Goal: Task Accomplishment & Management: Complete application form

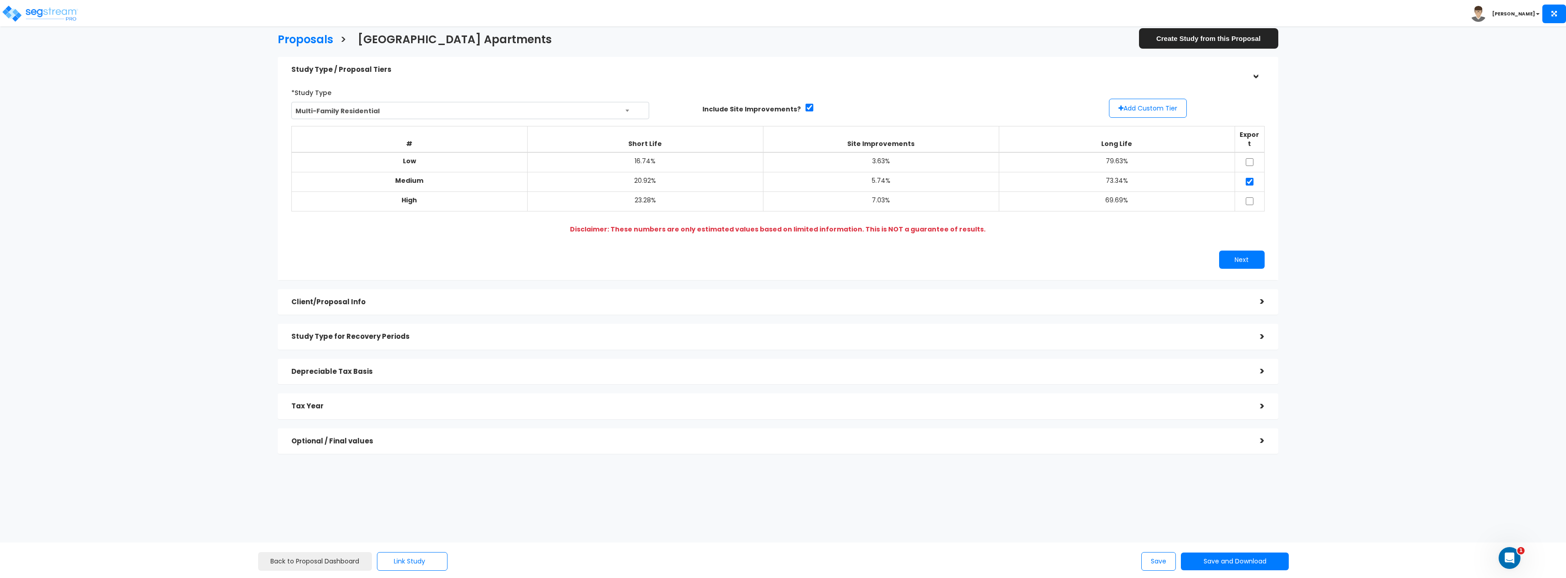
click at [346, 300] on div "Client/Proposal Info" at bounding box center [768, 302] width 955 height 17
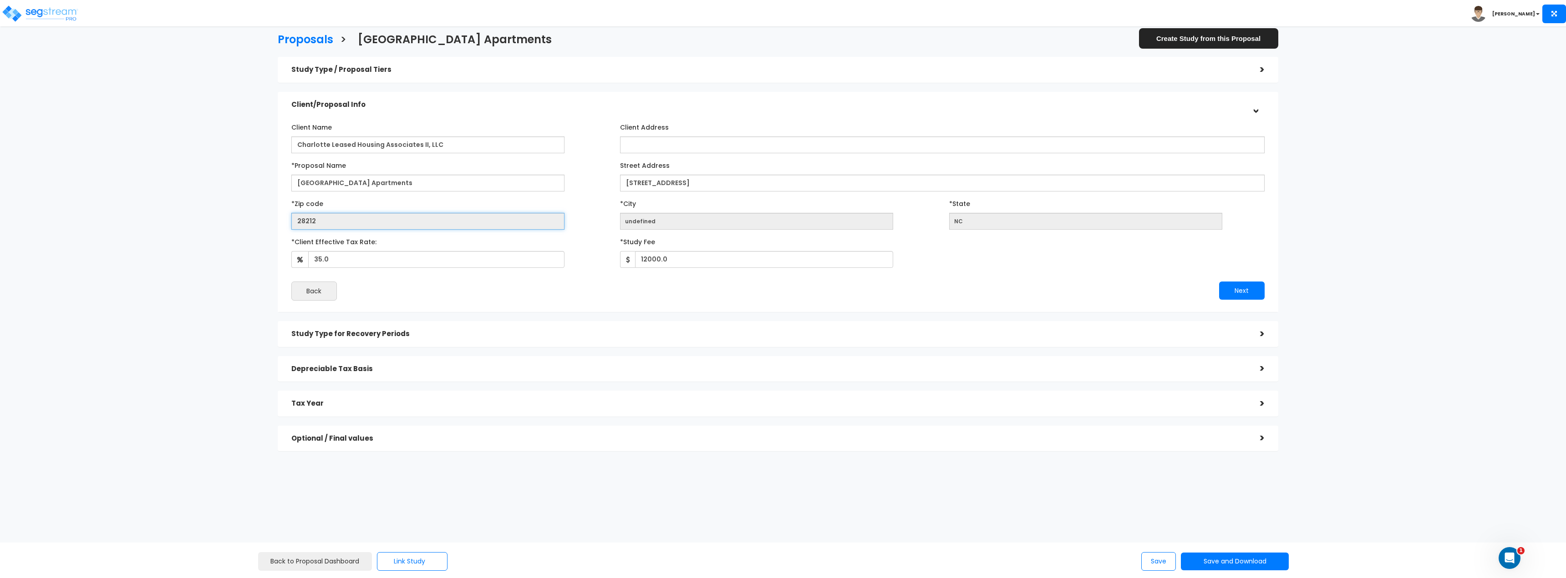
drag, startPoint x: 338, startPoint y: 219, endPoint x: 286, endPoint y: 218, distance: 51.9
click at [289, 217] on div "*Zip code 28212" at bounding box center [448, 213] width 329 height 34
click at [407, 64] on div "Study Type / Proposal Tiers" at bounding box center [768, 69] width 955 height 17
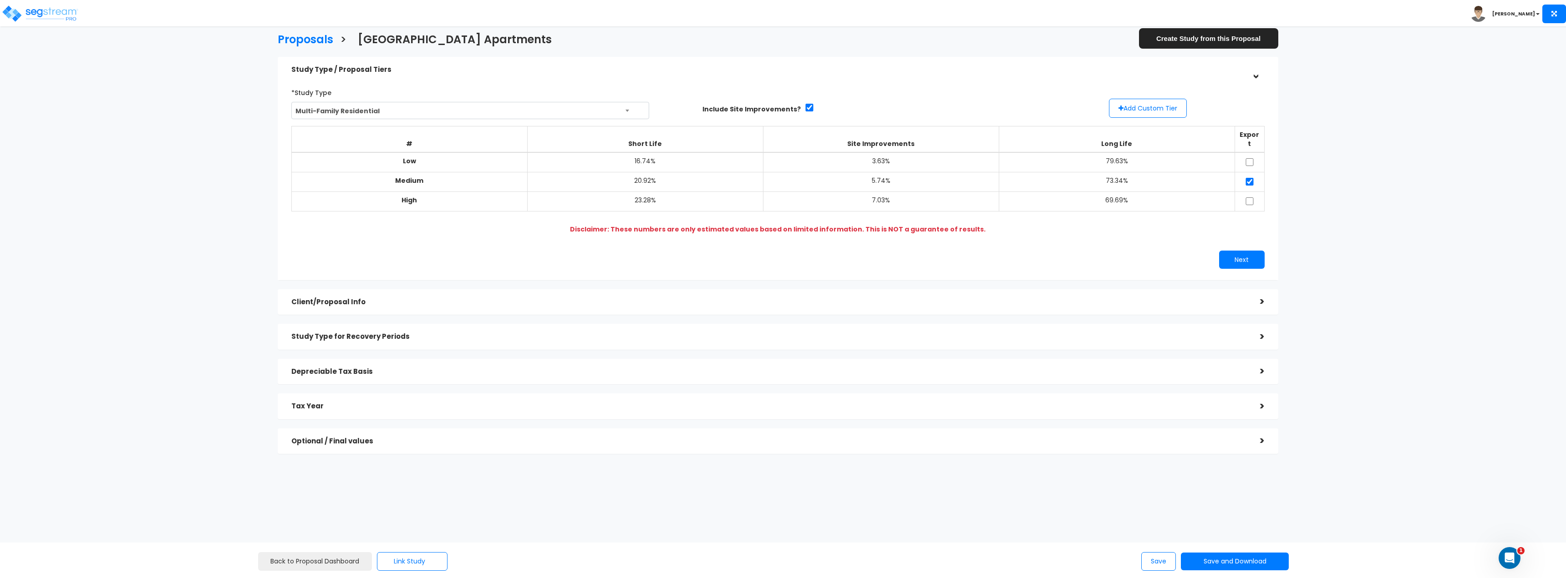
click at [340, 302] on div "Client/Proposal Info >" at bounding box center [778, 302] width 1000 height 26
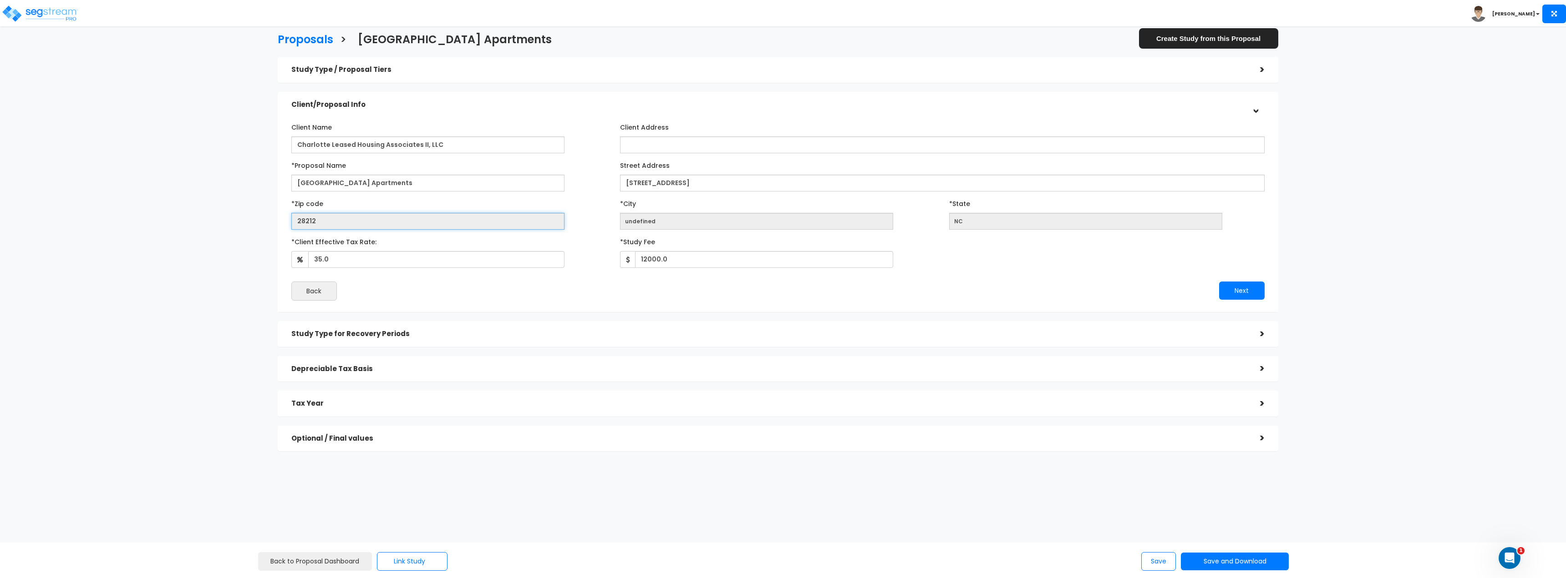
click at [292, 221] on input "28212" at bounding box center [427, 221] width 273 height 17
click at [365, 66] on h5 "Study Type / Proposal Tiers" at bounding box center [768, 70] width 955 height 8
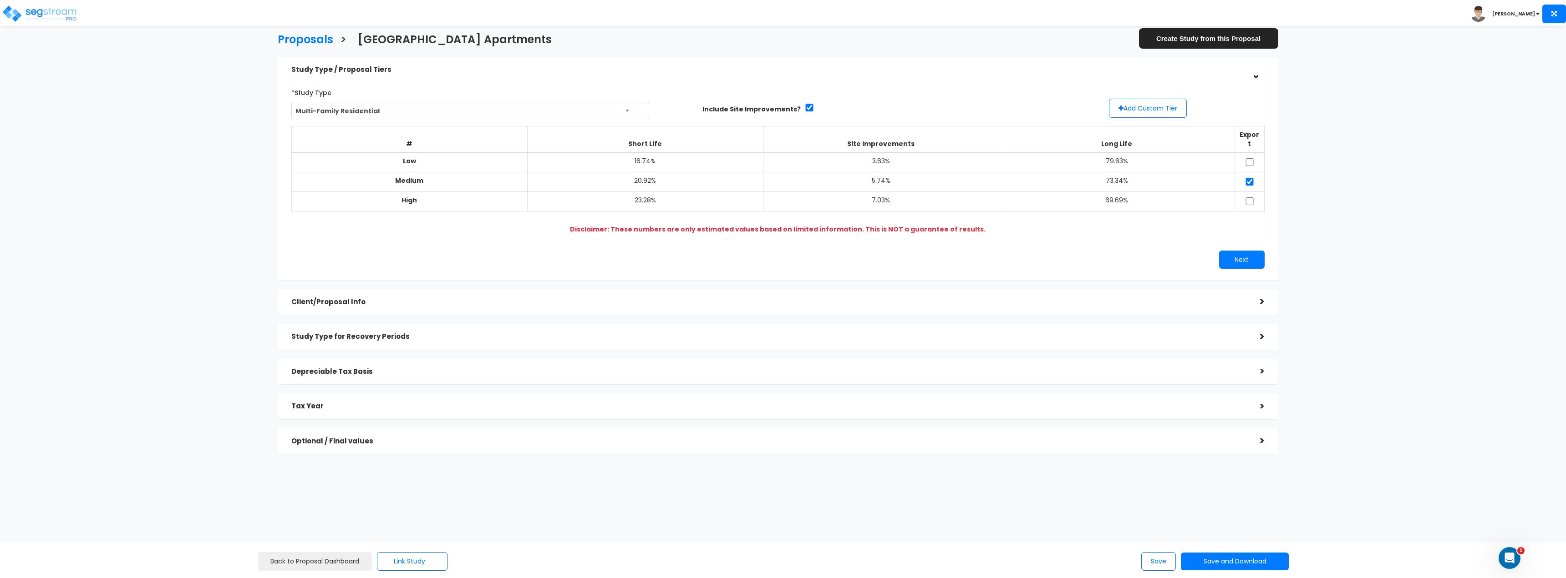
click at [358, 299] on h5 "Client/Proposal Info" at bounding box center [768, 303] width 955 height 8
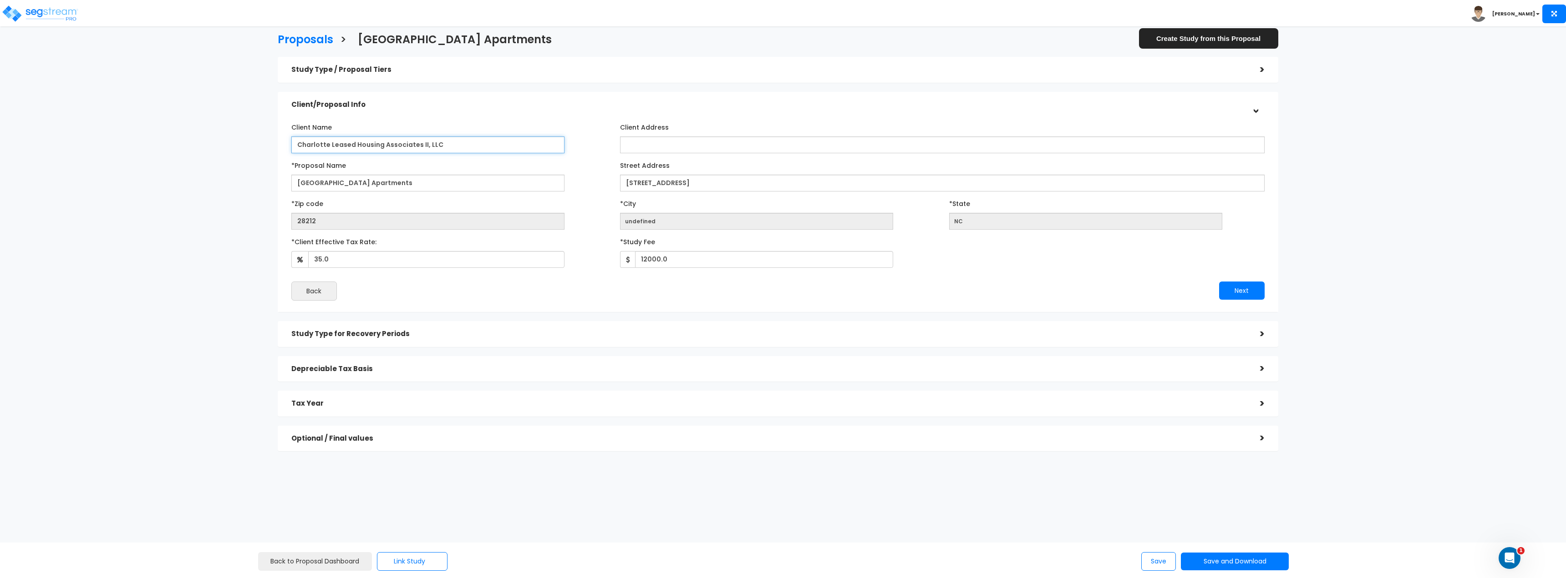
drag, startPoint x: 465, startPoint y: 145, endPoint x: 284, endPoint y: 140, distance: 180.8
click at [289, 141] on div "Client Name Charlotte Leased Housing Associates II, LLC" at bounding box center [448, 137] width 329 height 34
drag, startPoint x: 423, startPoint y: 173, endPoint x: 326, endPoint y: 183, distance: 97.4
click at [327, 181] on div "*Proposal Name Creekridge Park Apartments" at bounding box center [448, 175] width 315 height 34
drag, startPoint x: 415, startPoint y: 187, endPoint x: 205, endPoint y: 177, distance: 210.1
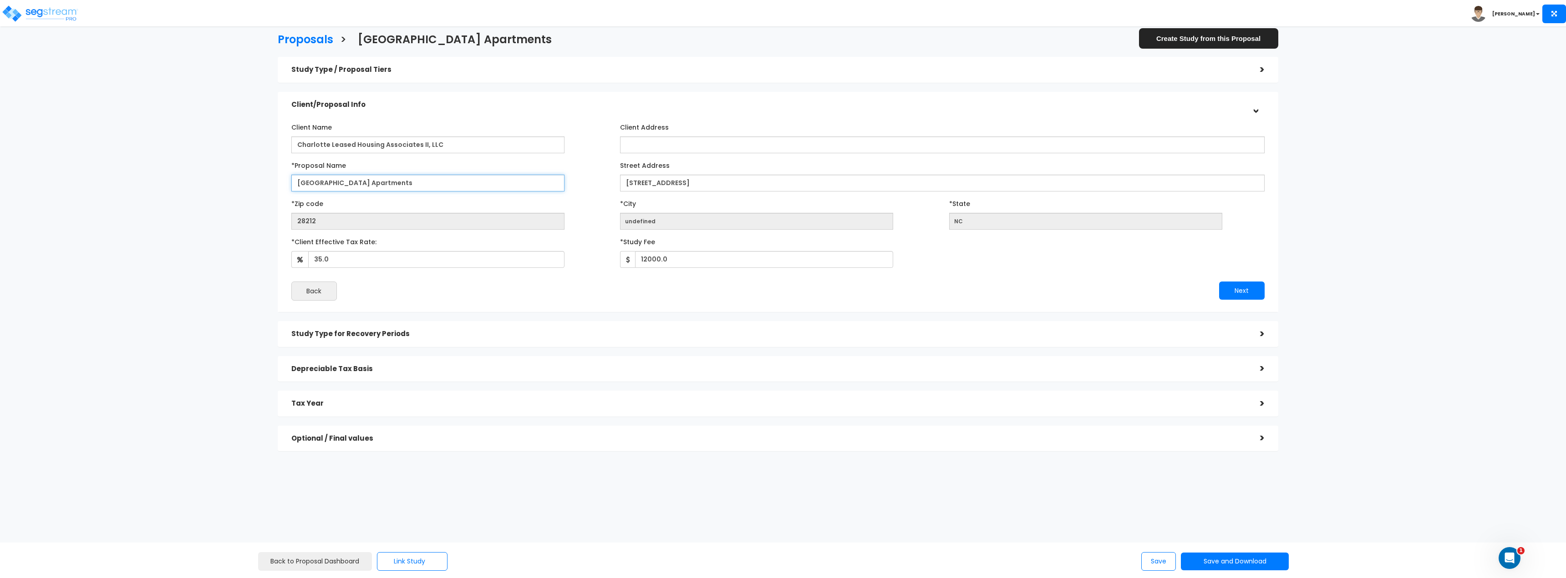
click at [210, 180] on div "Proposals > Creekridge Park Apartments Create Study from this Proposal Study Ty…" at bounding box center [777, 245] width 1293 height 720
click at [665, 173] on div "Street Address 7800 Creekridge Road" at bounding box center [942, 175] width 644 height 34
click at [664, 187] on input "[STREET_ADDRESS]" at bounding box center [942, 183] width 644 height 17
drag, startPoint x: 374, startPoint y: 259, endPoint x: 226, endPoint y: 216, distance: 154.3
click at [228, 240] on div "Proposals > Creekridge Park Apartments Create Study from this Proposal Study Ty…" at bounding box center [777, 245] width 1293 height 720
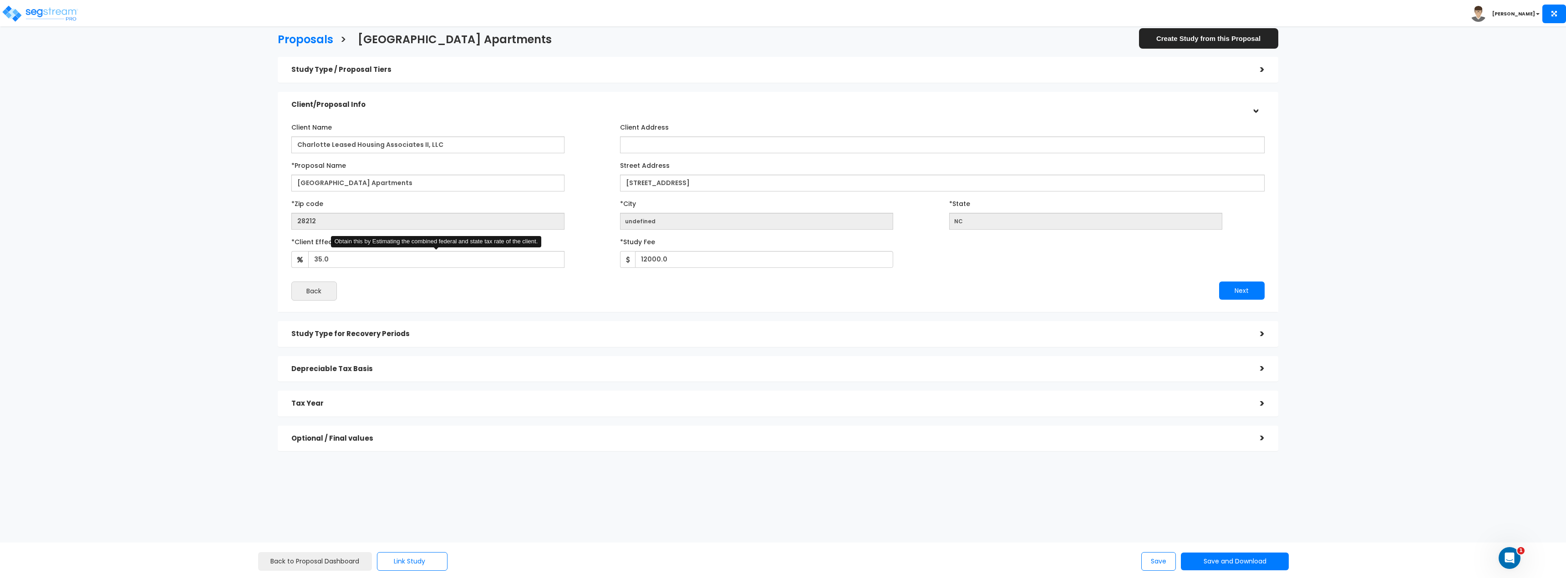
type input "35"
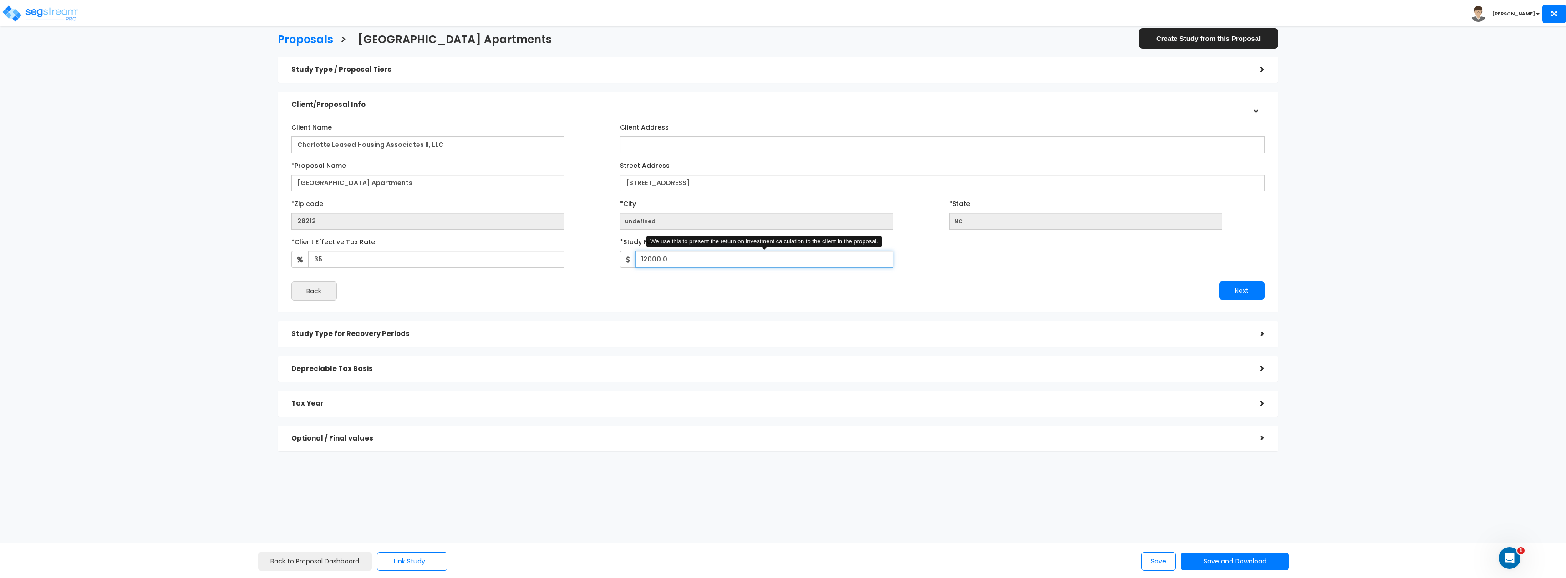
drag, startPoint x: 681, startPoint y: 267, endPoint x: 520, endPoint y: 231, distance: 165.0
click at [543, 252] on div "*Client Effective Tax Rate: 35 Obtain this by Estimating the combined federal a…" at bounding box center [777, 251] width 987 height 34
type input "12,000"
click at [1215, 62] on div "Study Type / Proposal Tiers" at bounding box center [768, 69] width 955 height 17
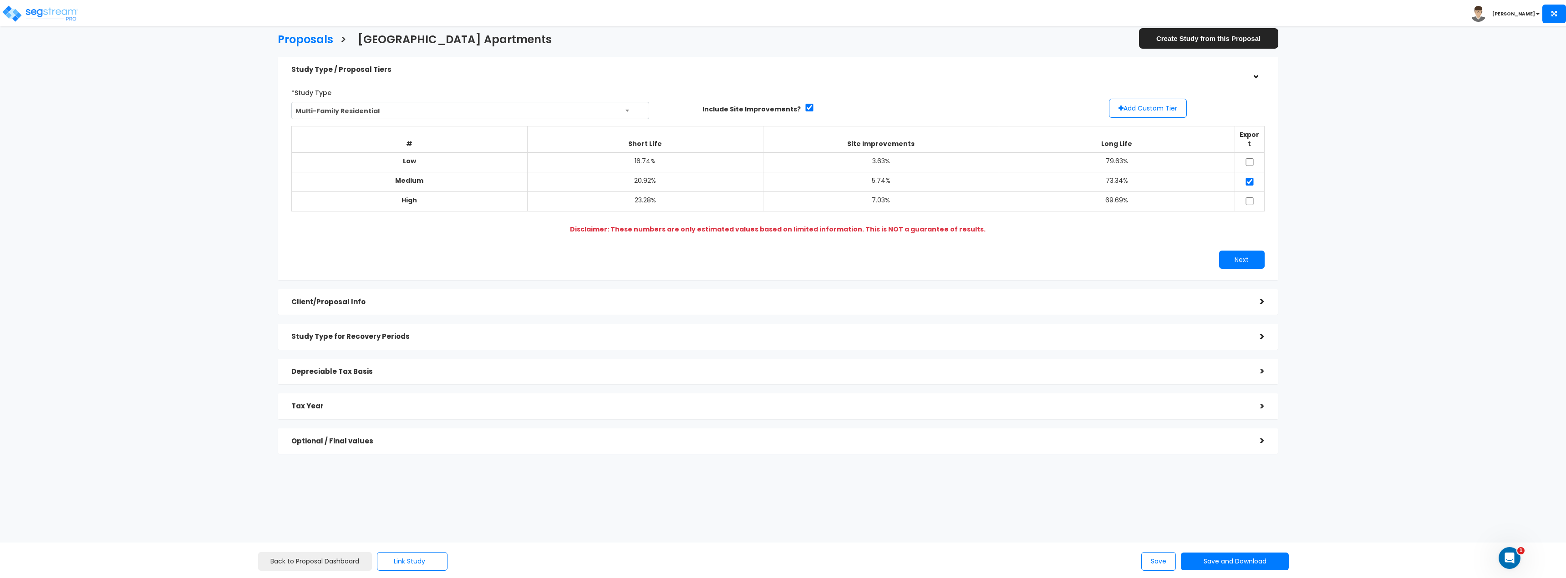
click at [363, 294] on div "Client/Proposal Info" at bounding box center [768, 302] width 955 height 17
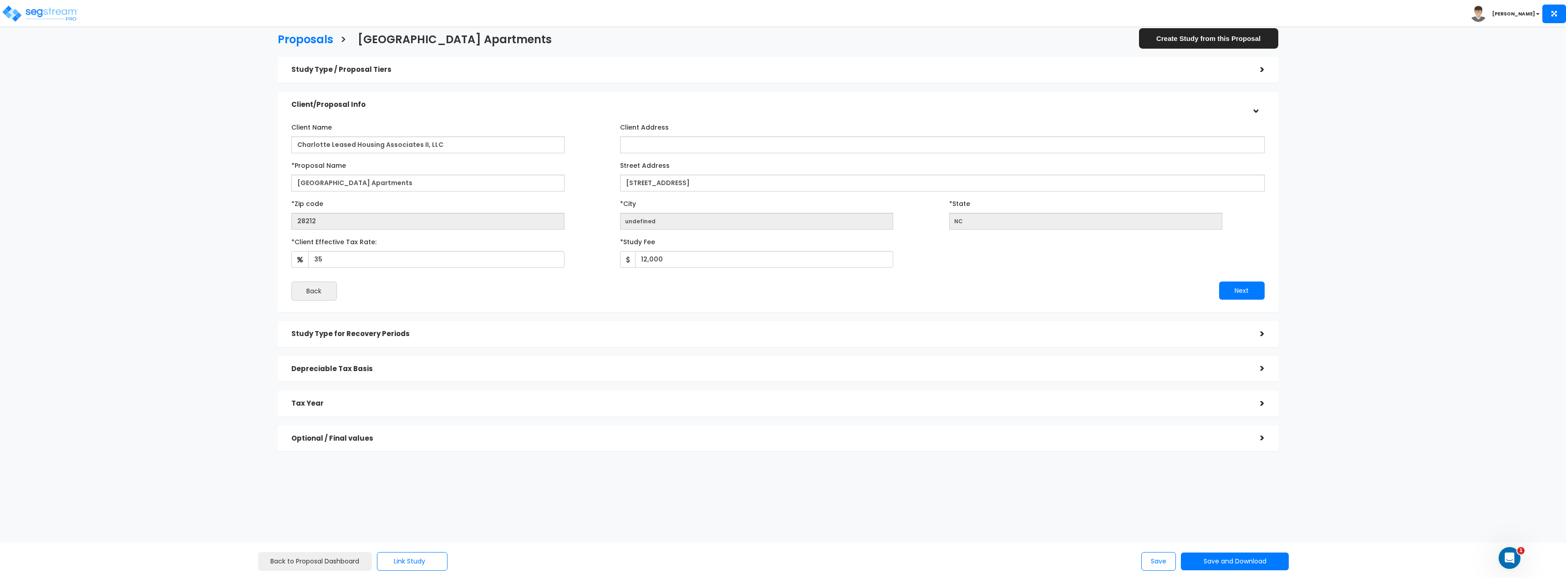
click at [335, 341] on div "Study Type for Recovery Periods" at bounding box center [768, 334] width 955 height 17
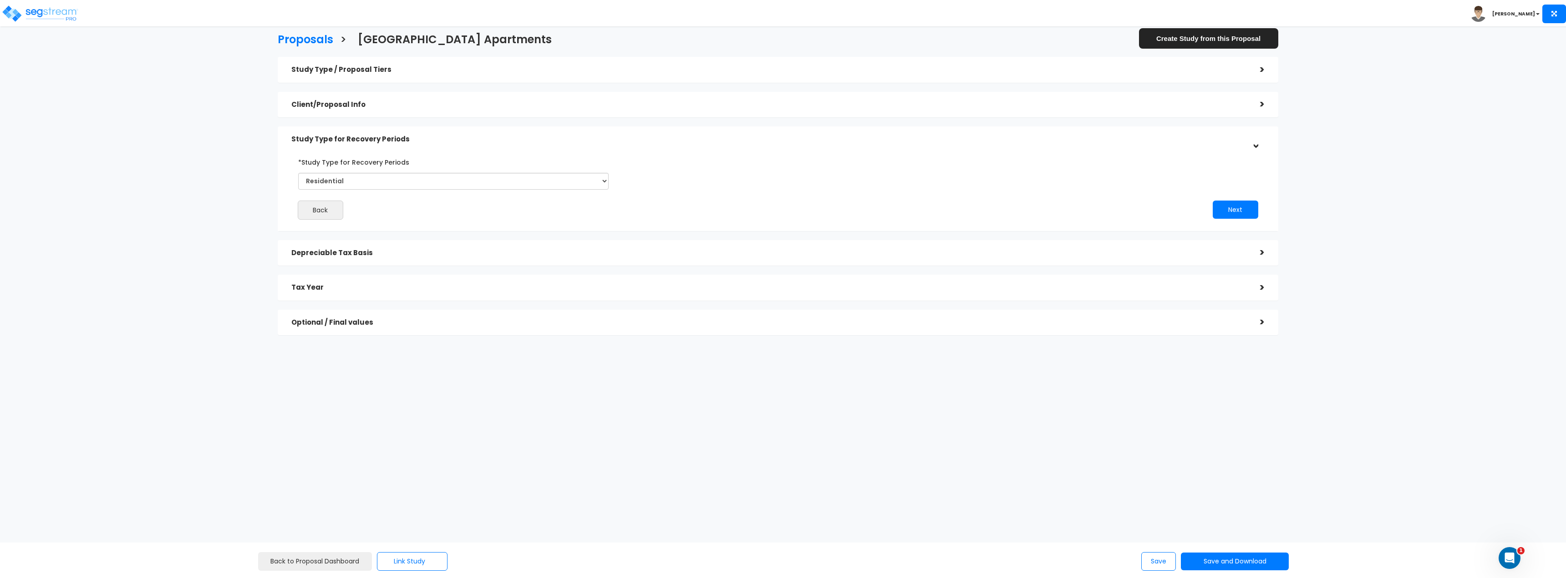
click at [386, 277] on div "Tax Year >" at bounding box center [778, 288] width 1000 height 26
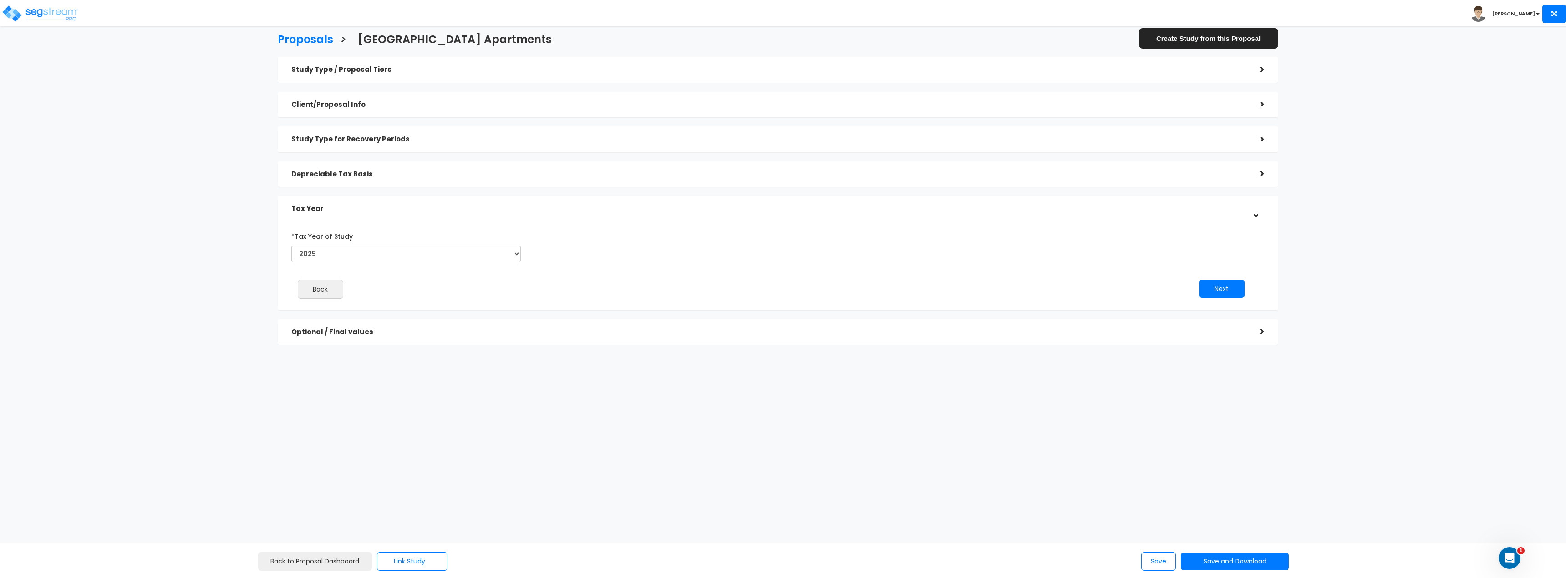
click at [339, 174] on h5 "Depreciable Tax Basis" at bounding box center [768, 175] width 955 height 8
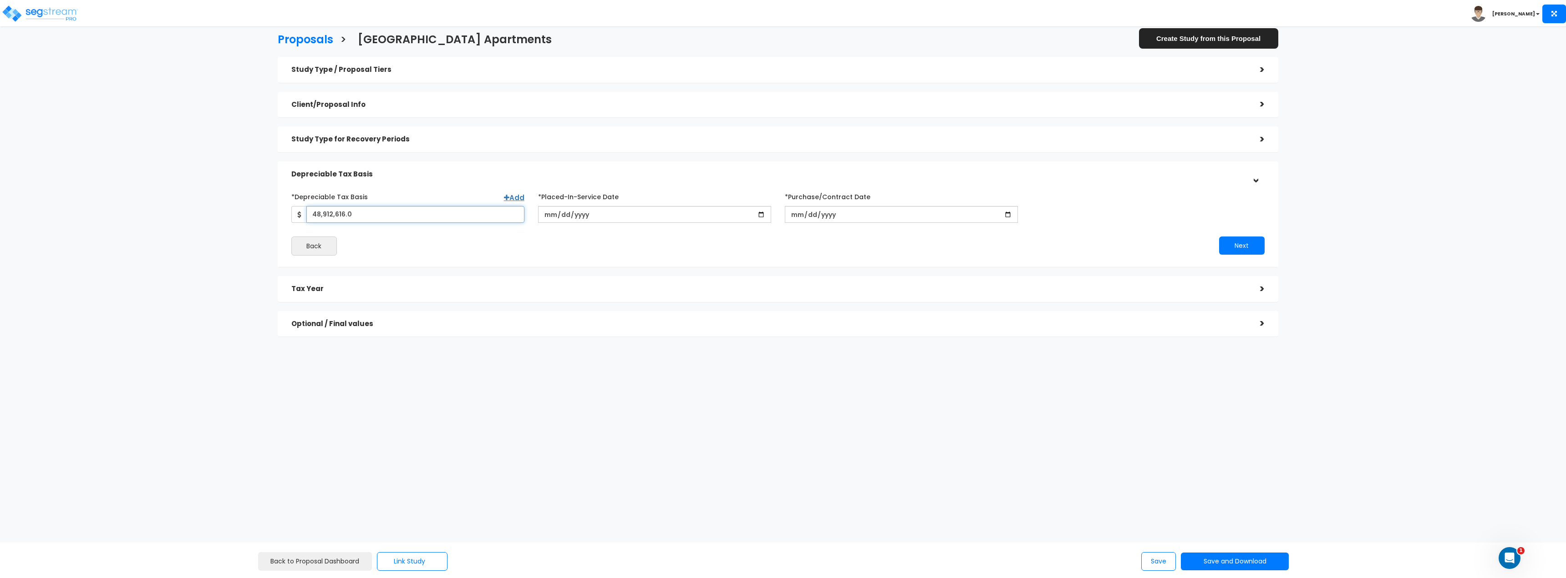
drag, startPoint x: 380, startPoint y: 218, endPoint x: 265, endPoint y: 207, distance: 114.8
click at [271, 212] on div "Study Type / Proposal Tiers > *Study Type Multi-Family Residential Assisted/Sen…" at bounding box center [778, 201] width 1014 height 298
type input "48,912,616"
drag, startPoint x: 609, startPoint y: 220, endPoint x: 479, endPoint y: 202, distance: 131.4
click at [481, 202] on div "*Depreciable Tax Basis Add 48,912,616 *Placed-In-Service Date 2025-11-01 *Purch…" at bounding box center [777, 206] width 987 height 34
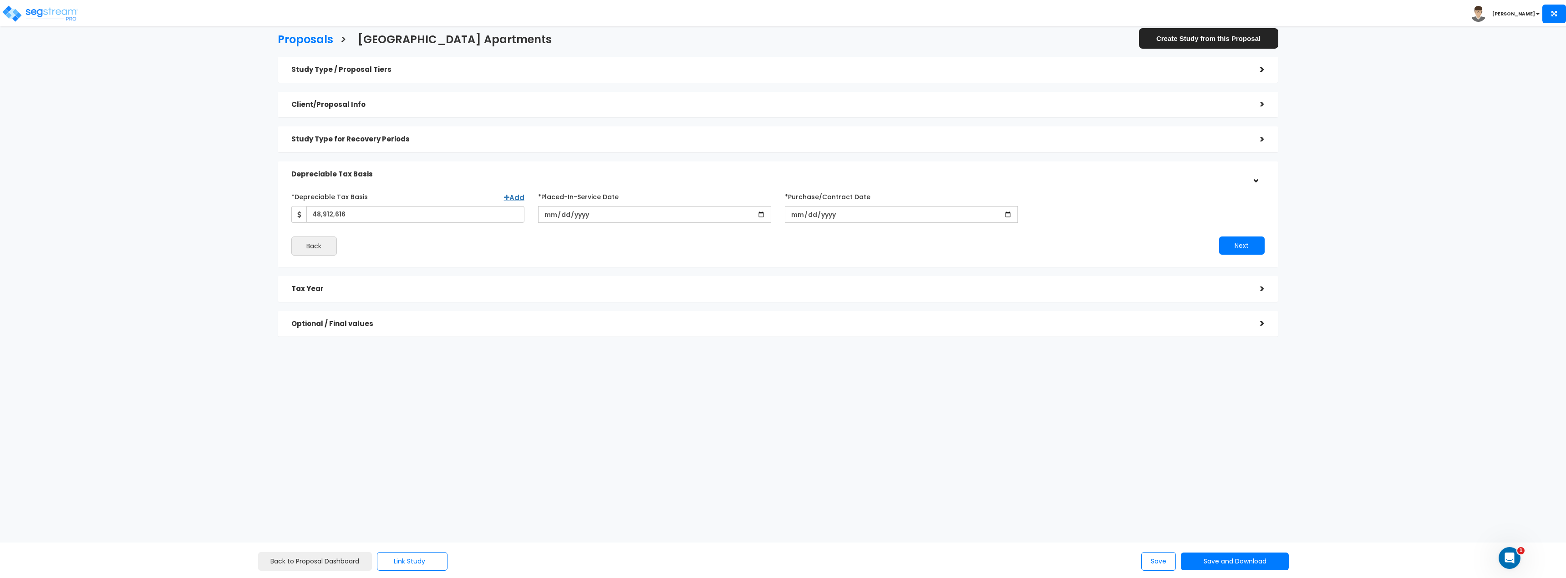
click at [353, 283] on div "Tax Year" at bounding box center [768, 289] width 955 height 17
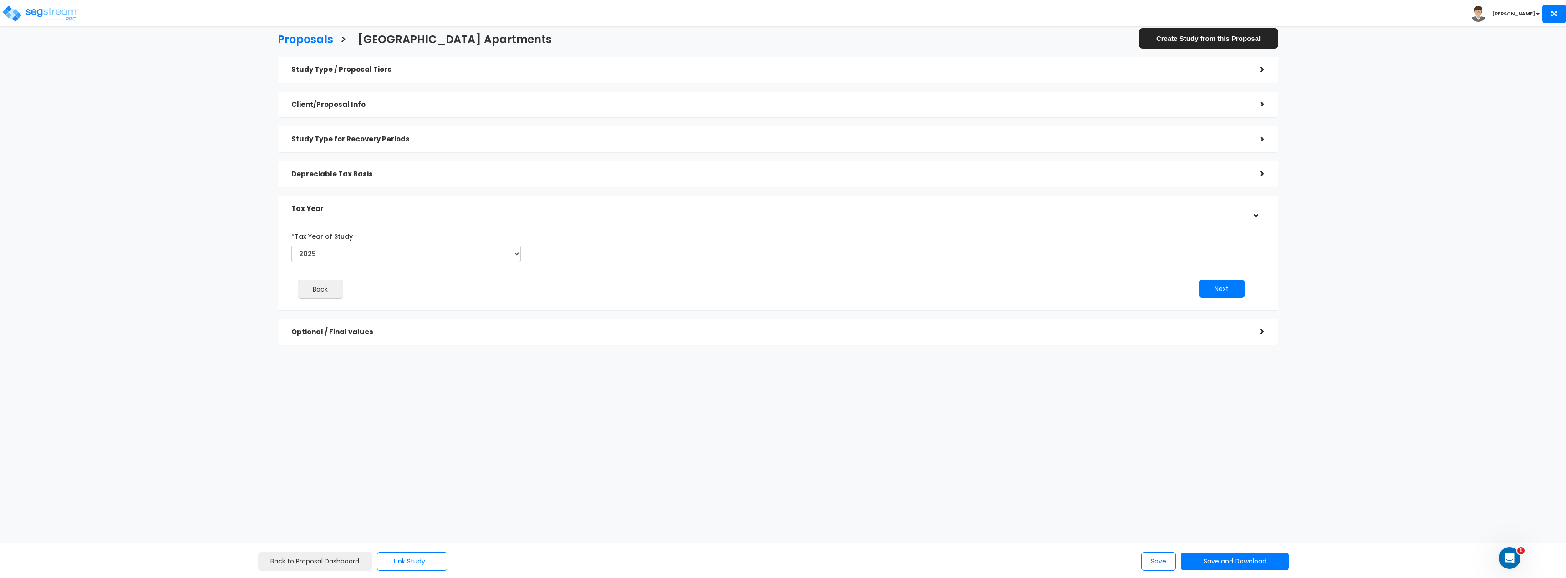
click at [333, 344] on div "Optional / Final values >" at bounding box center [778, 333] width 1000 height 26
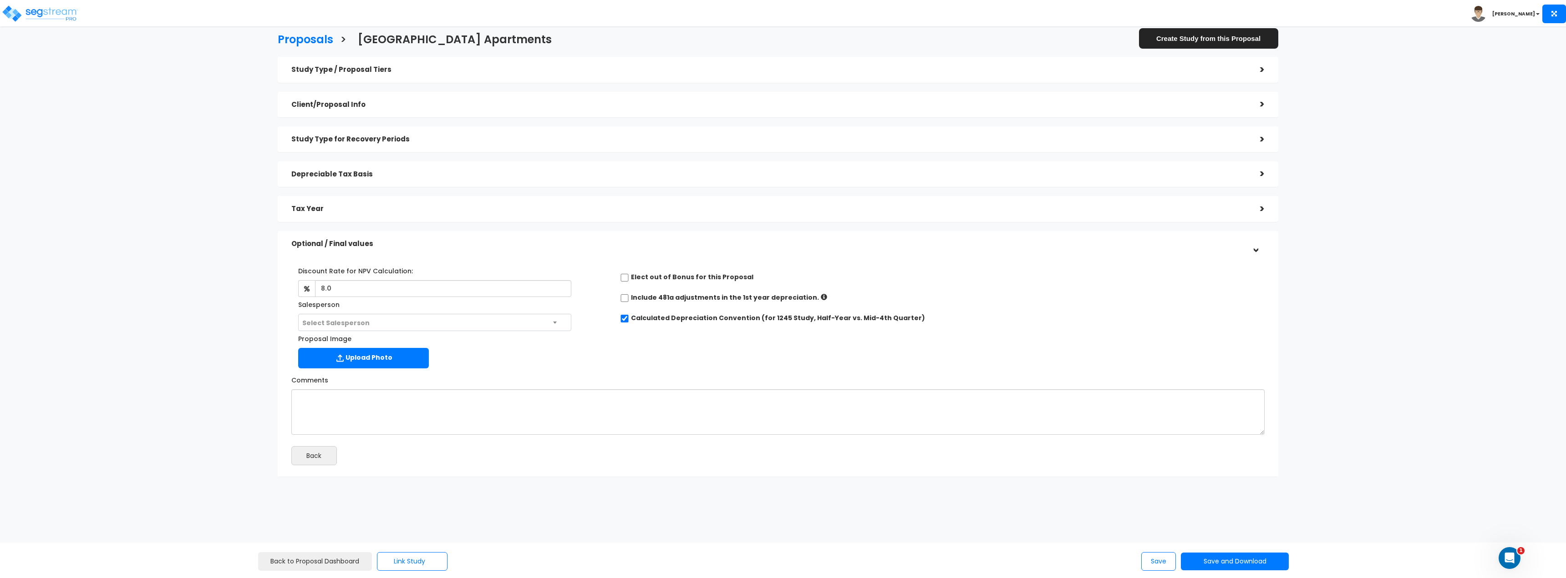
click at [315, 68] on h5 "Study Type / Proposal Tiers" at bounding box center [768, 70] width 955 height 8
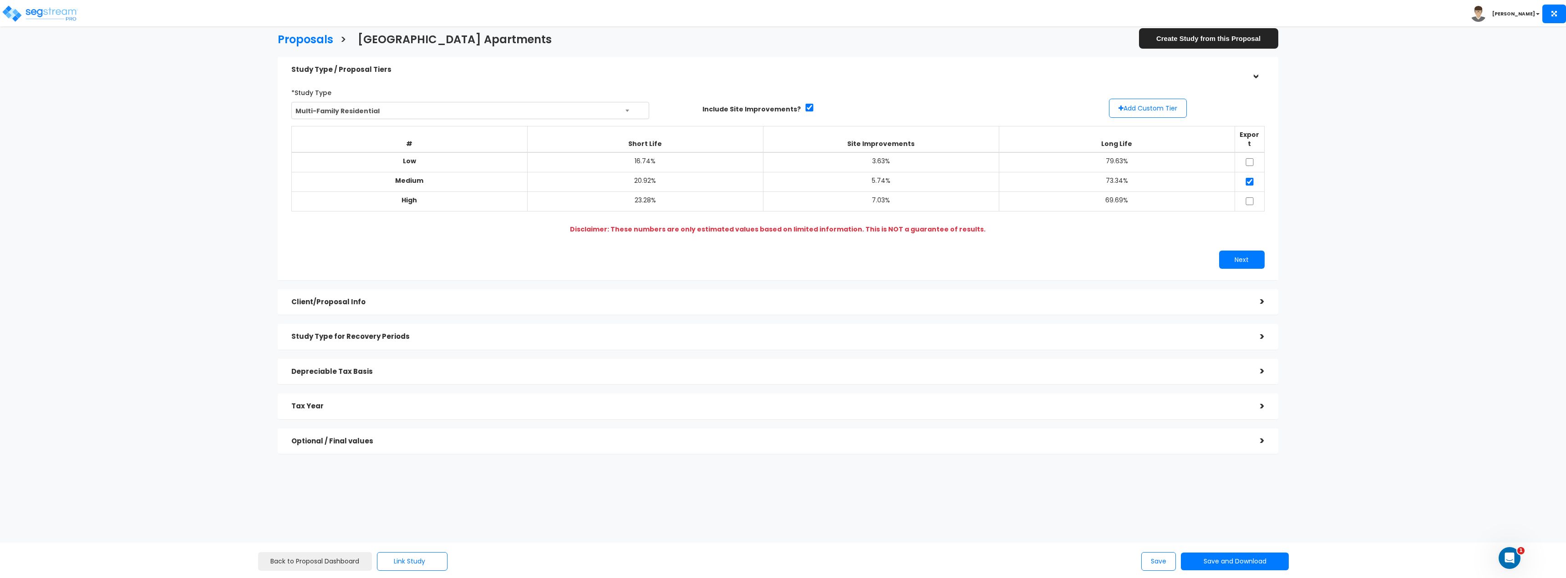
click at [364, 303] on div "Client/Proposal Info >" at bounding box center [778, 302] width 1000 height 26
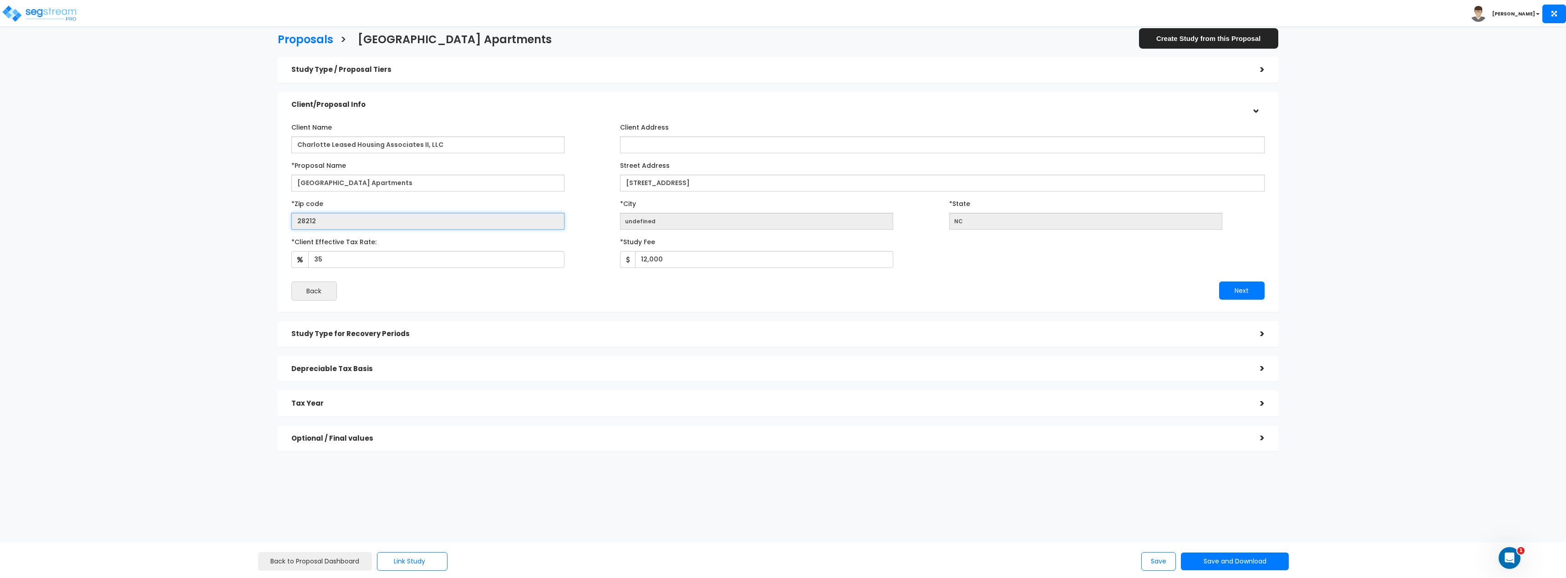
click at [314, 222] on input "28212" at bounding box center [427, 221] width 273 height 17
click at [314, 223] on input "28212" at bounding box center [427, 221] width 273 height 17
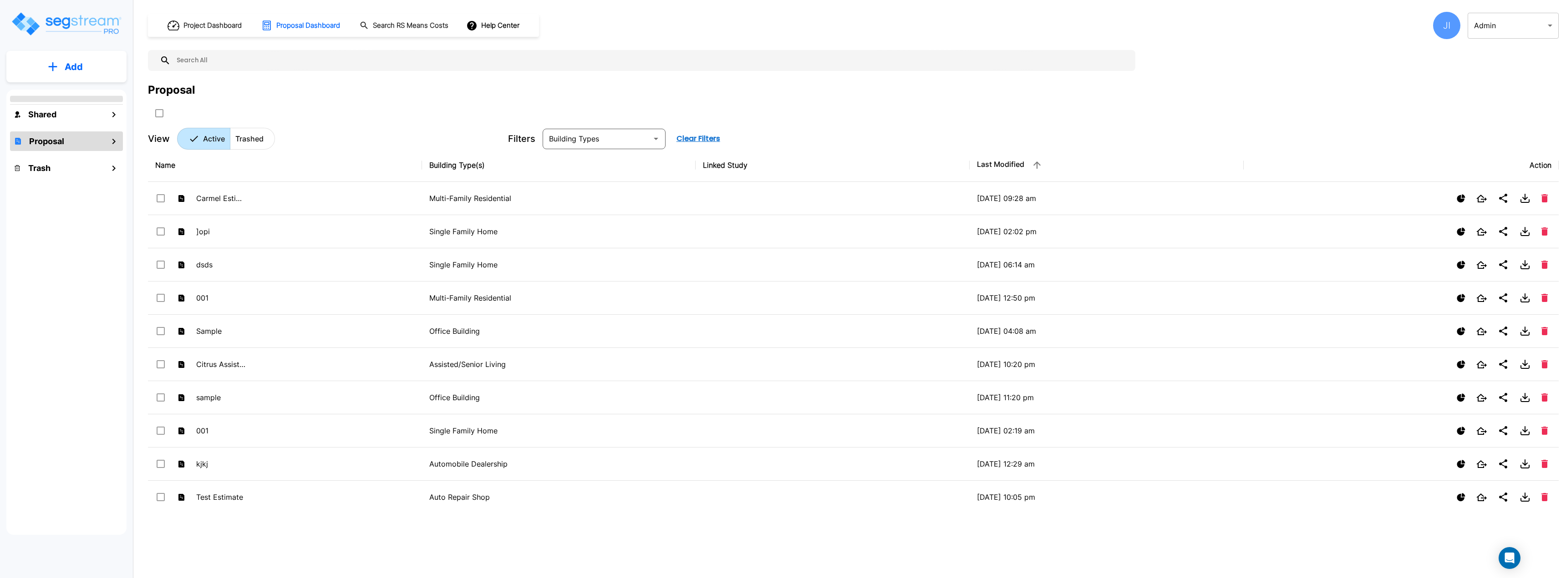
click at [77, 80] on div "Add" at bounding box center [66, 66] width 120 height 31
click at [80, 68] on p "Add" at bounding box center [74, 67] width 18 height 14
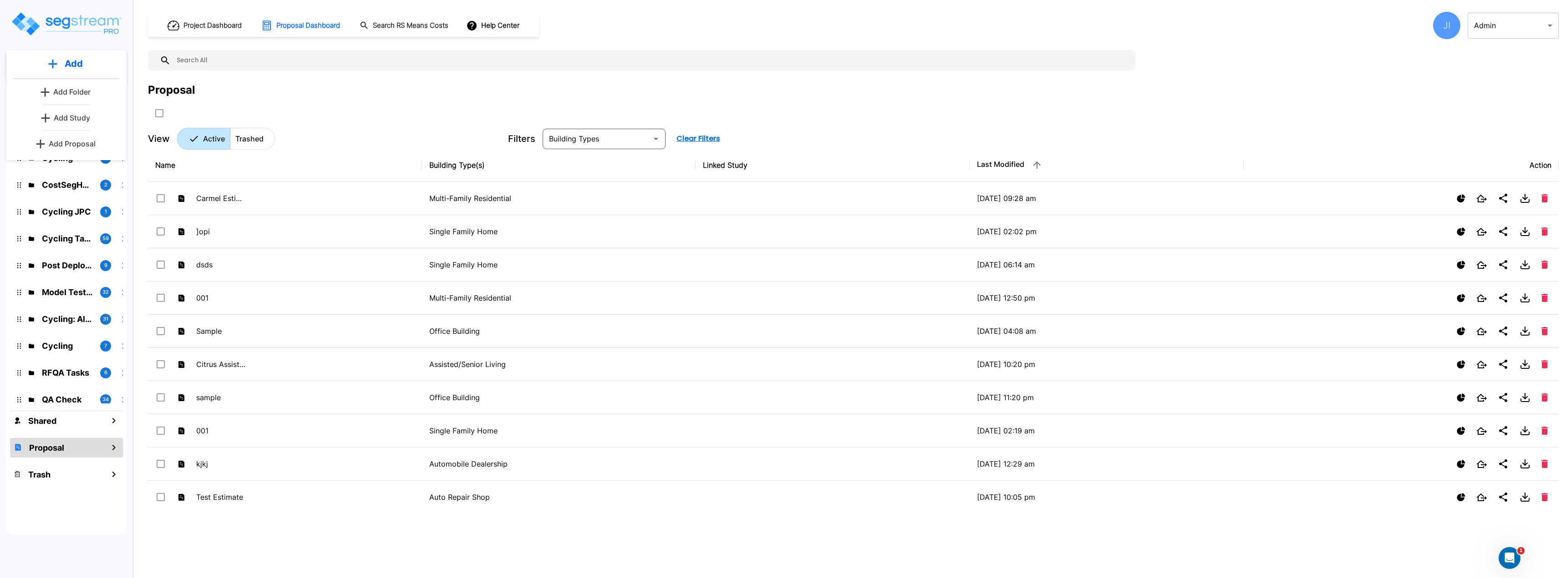
click at [76, 147] on p "Add Proposal" at bounding box center [72, 143] width 47 height 11
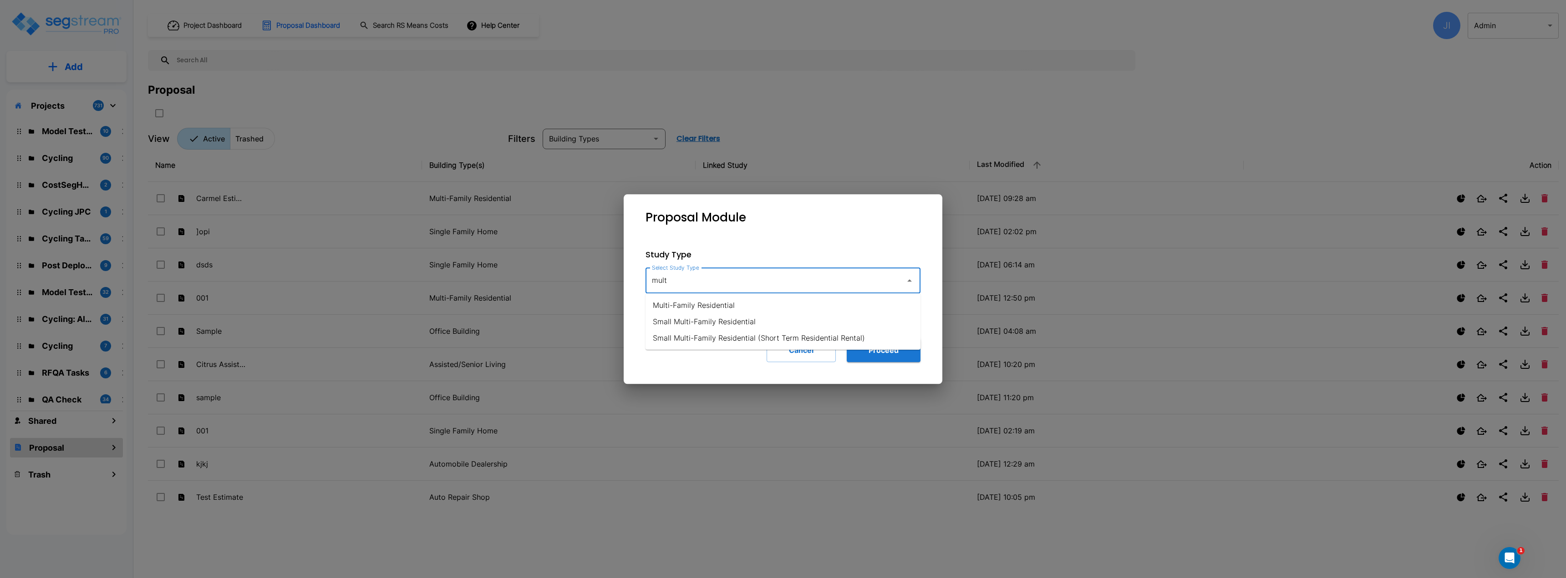
click at [708, 309] on li "Multi-Family Residential" at bounding box center [782, 305] width 275 height 16
type input "Multi-Family Residential"
click at [766, 303] on div "Study Type Select Study Type Multi-Family Residential Select Study Type Include…" at bounding box center [783, 305] width 304 height 143
click at [882, 350] on button "Proceed" at bounding box center [884, 351] width 74 height 24
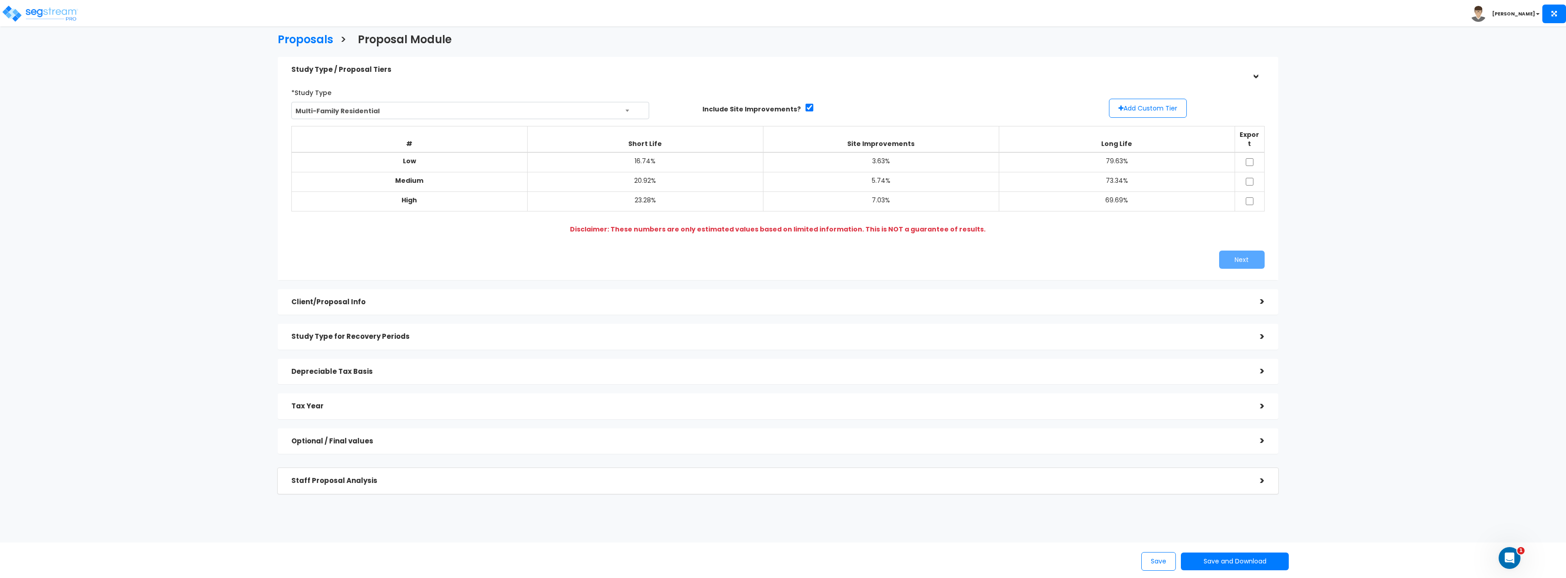
click at [530, 289] on div "Client/Proposal Info >" at bounding box center [778, 302] width 1000 height 26
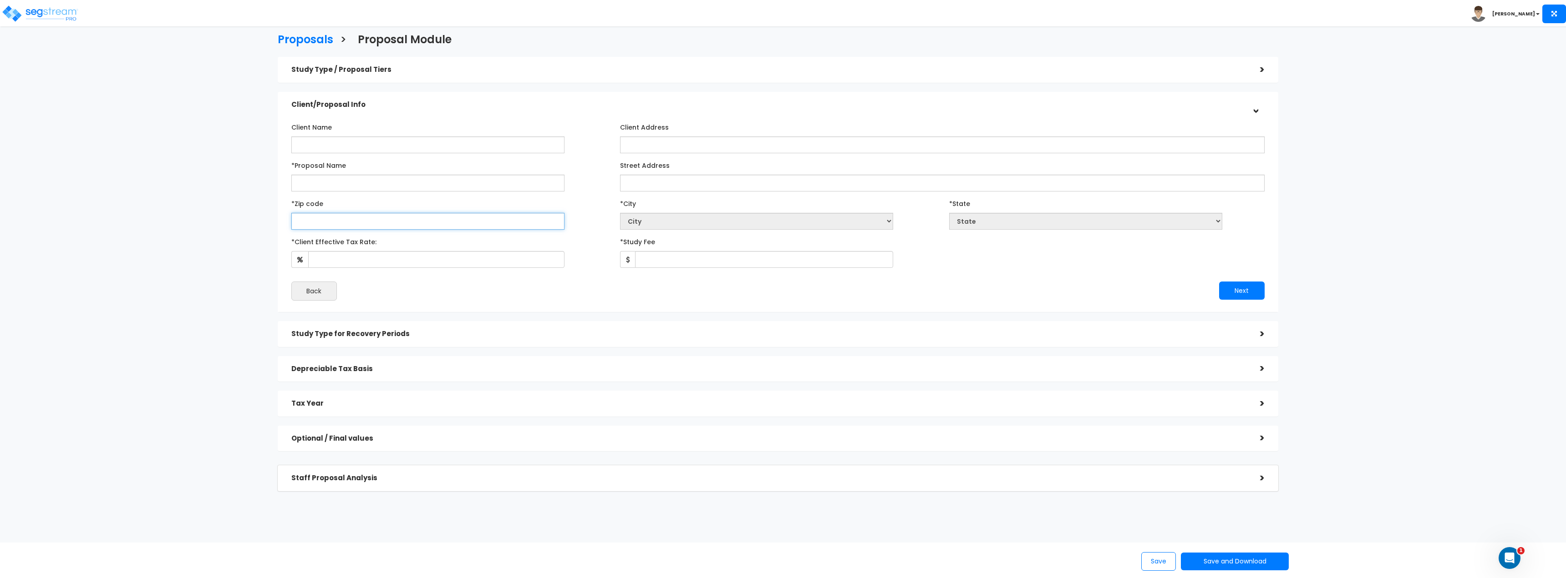
click at [347, 228] on input "text" at bounding box center [427, 221] width 273 height 17
paste input "28212"
type input "28212"
select select "NC"
type input "28212"
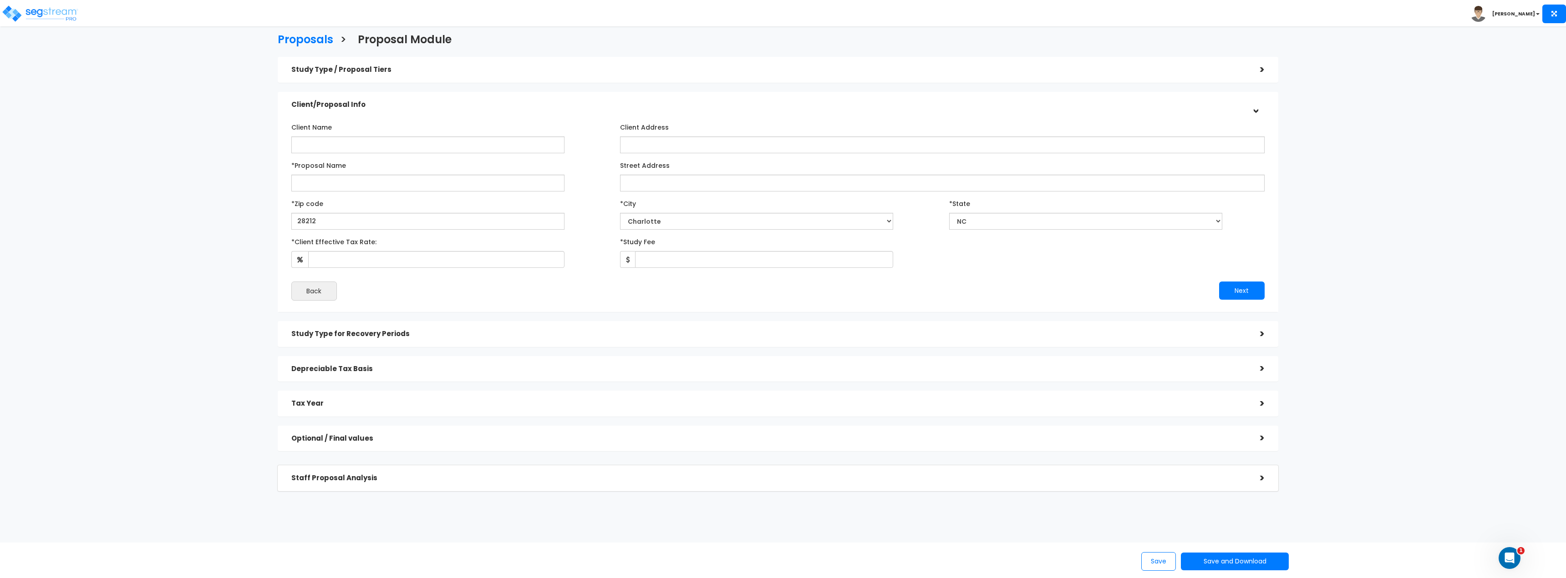
click at [358, 81] on div "Study Type / Proposal Tiers >" at bounding box center [778, 70] width 1000 height 26
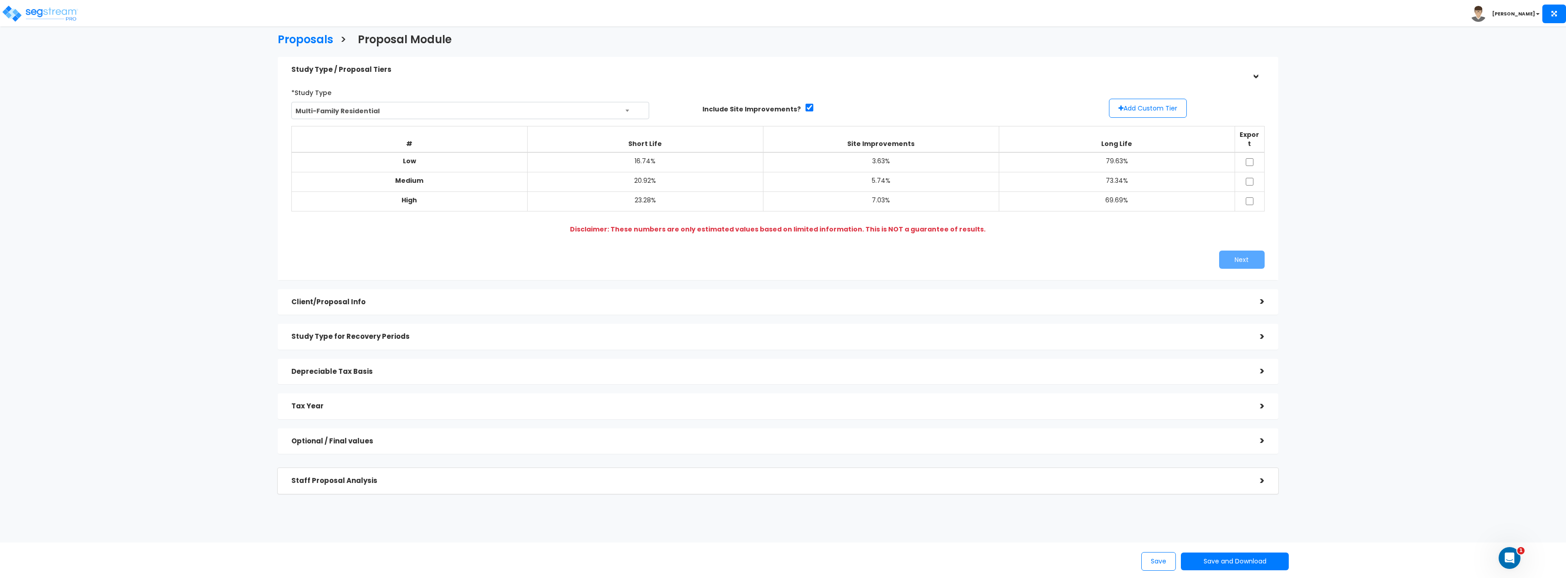
click at [342, 305] on div "Client/Proposal Info >" at bounding box center [778, 302] width 1000 height 26
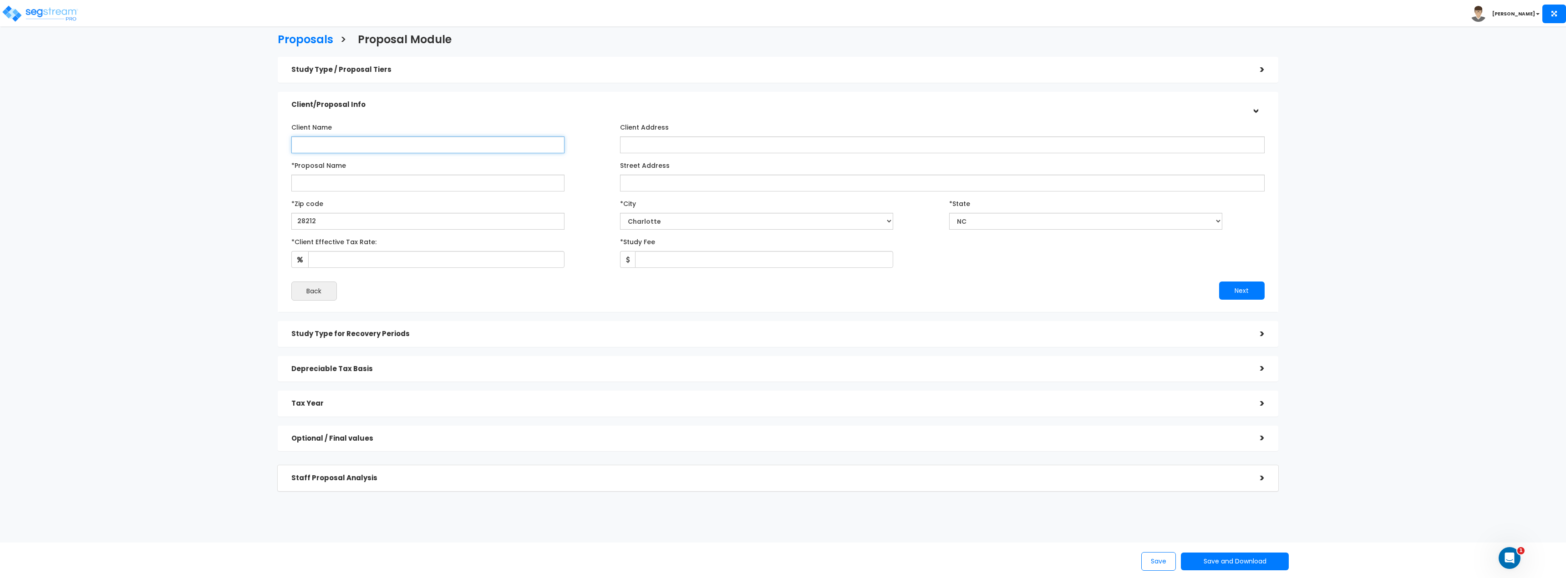
click at [373, 139] on input "Client Name" at bounding box center [427, 145] width 273 height 17
paste input "Charlotte Leased Housing Associates II, LLC"
type input "Charlotte Leased Housing Associates II, LLC"
click at [409, 186] on input "*Proposal Name" at bounding box center [427, 183] width 273 height 17
paste input "[GEOGRAPHIC_DATA] Apartments"
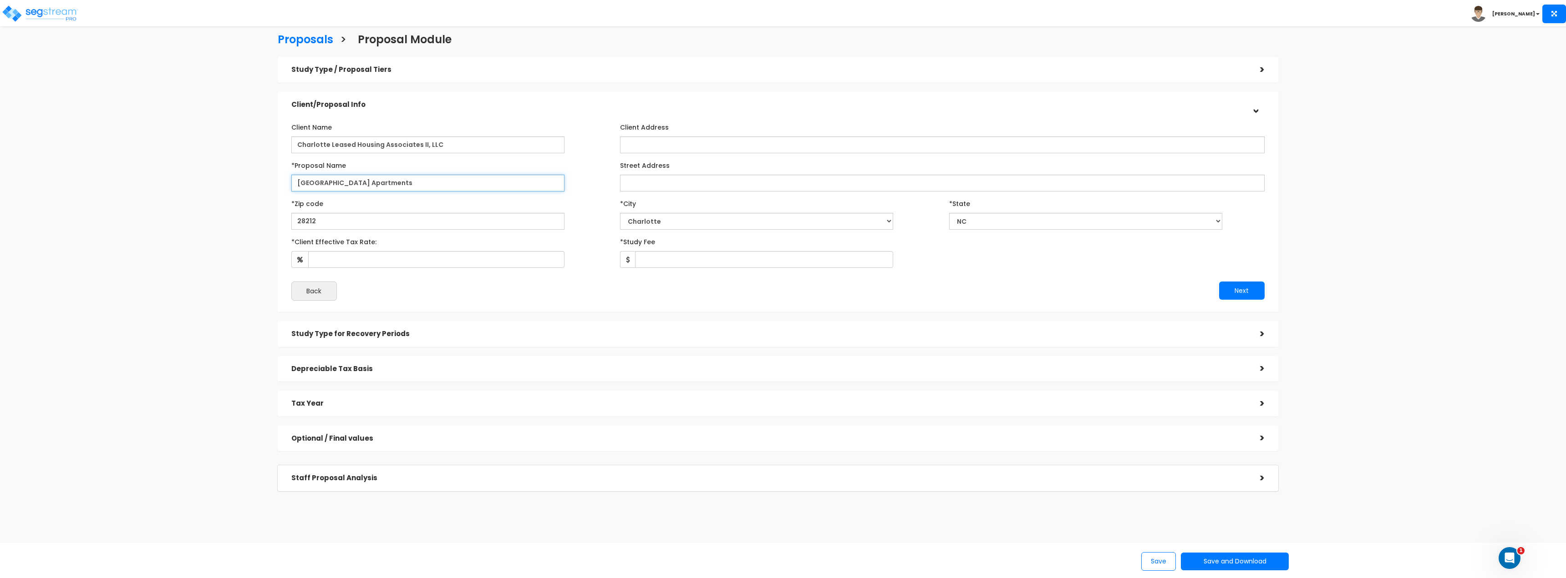
type input "[GEOGRAPHIC_DATA] Apartments"
click at [696, 184] on input "Street Address" at bounding box center [942, 183] width 644 height 17
paste input "7800 Creekridge Road"
type input "7800 Creekridge Road"
click at [355, 265] on input "*Client Effective Tax Rate:" at bounding box center [436, 259] width 256 height 17
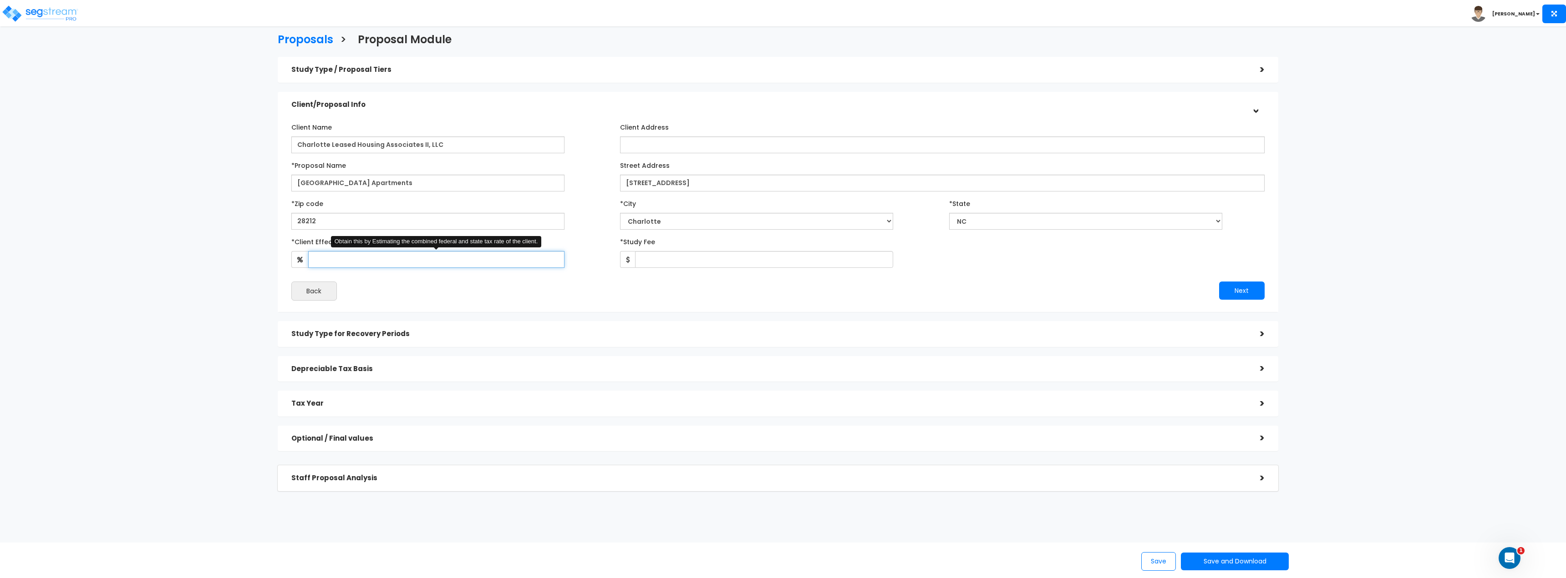
paste input "35.0"
type input "35"
click at [656, 265] on input "*Study Fee" at bounding box center [764, 259] width 258 height 17
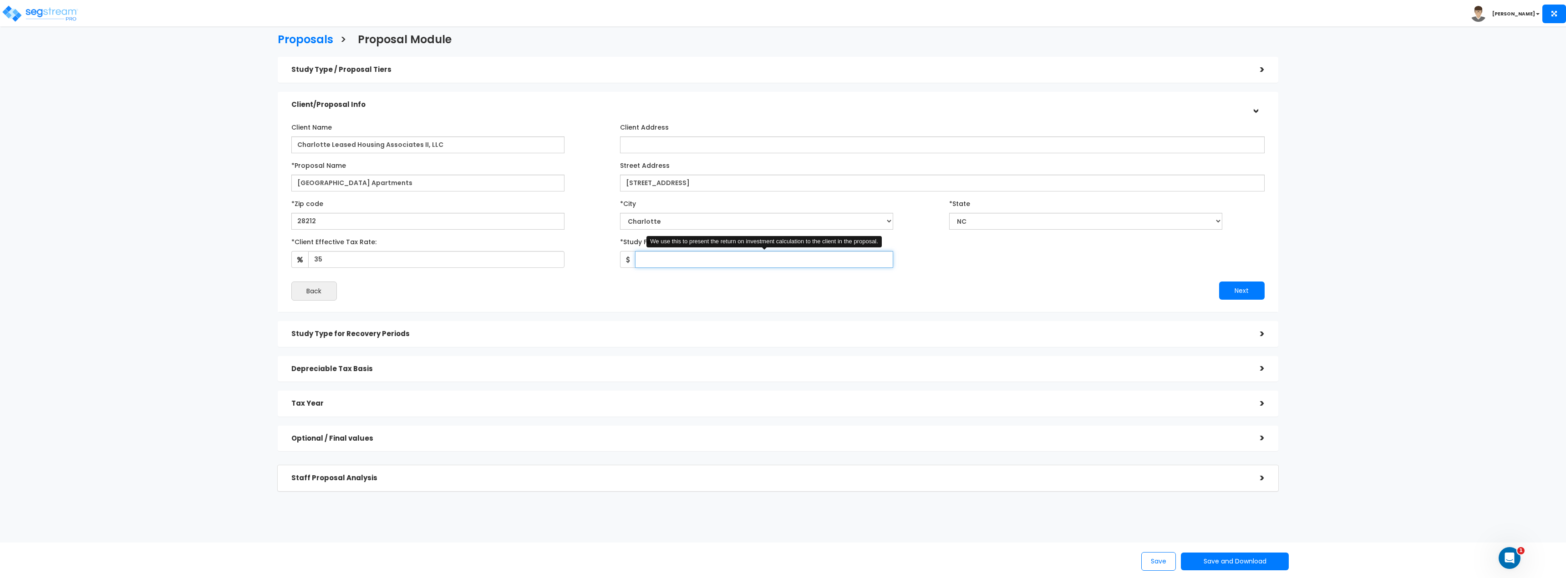
click at [694, 263] on input "*Study Fee" at bounding box center [764, 259] width 258 height 17
paste input "12000.0"
type input "12,000"
click at [1070, 255] on div "*Client Effective Tax Rate: 35 *Study Fee" at bounding box center [777, 251] width 987 height 34
click at [1257, 282] on div "Client Name Charlotte Leased Housing Associates II, LLC Client Address" at bounding box center [777, 210] width 973 height 181
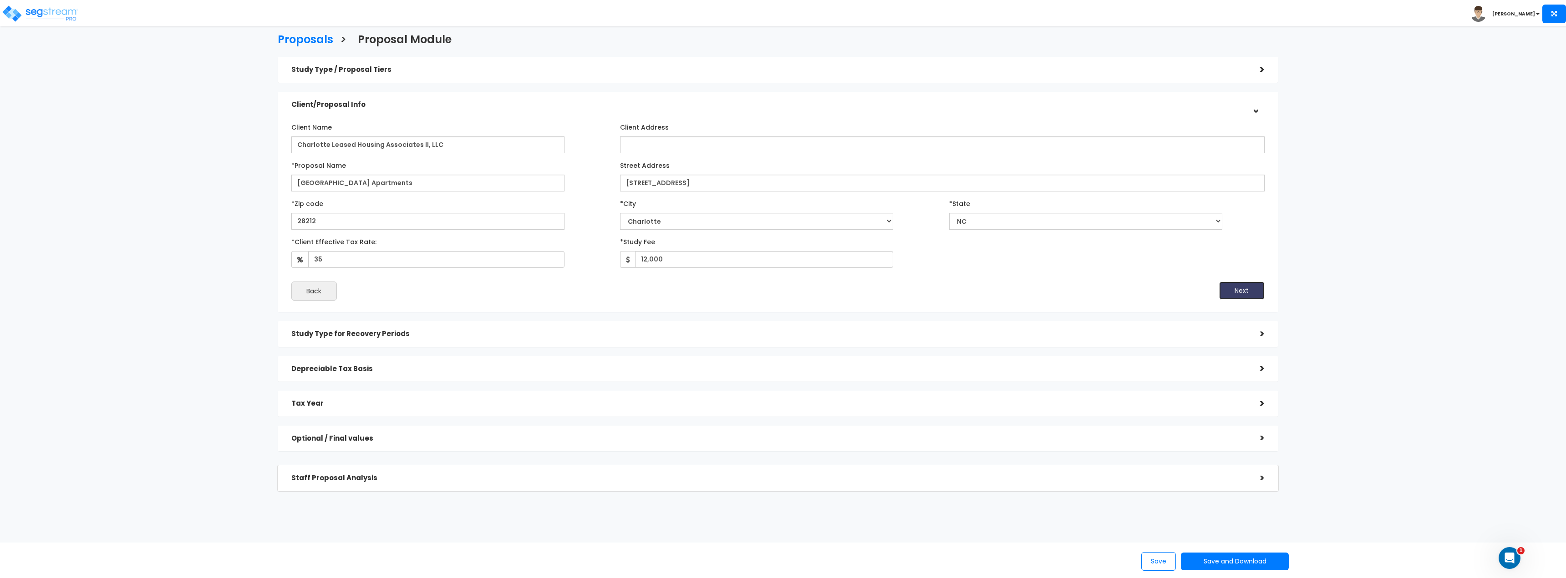
click at [1251, 284] on button "Next" at bounding box center [1242, 291] width 46 height 18
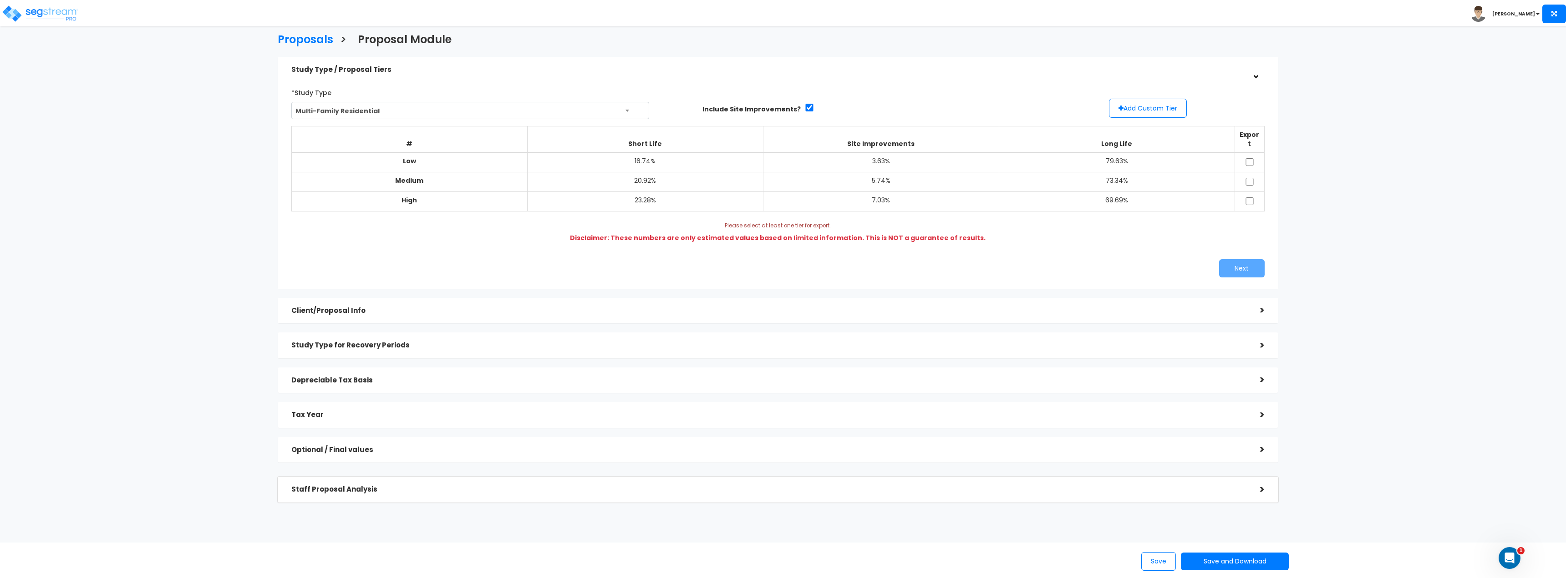
click at [1248, 178] on td at bounding box center [1249, 182] width 30 height 20
click at [1251, 178] on input "checkbox" at bounding box center [1249, 182] width 9 height 8
checkbox input "true"
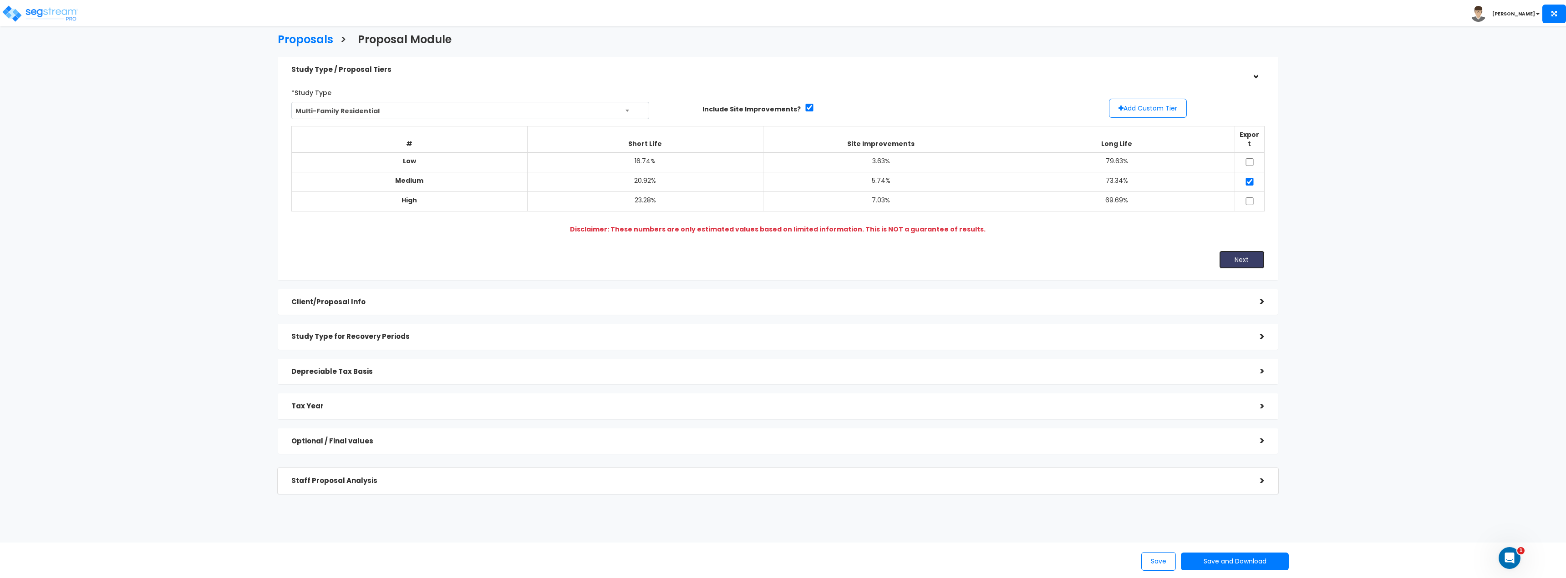
click at [1255, 251] on button "Next" at bounding box center [1242, 260] width 46 height 18
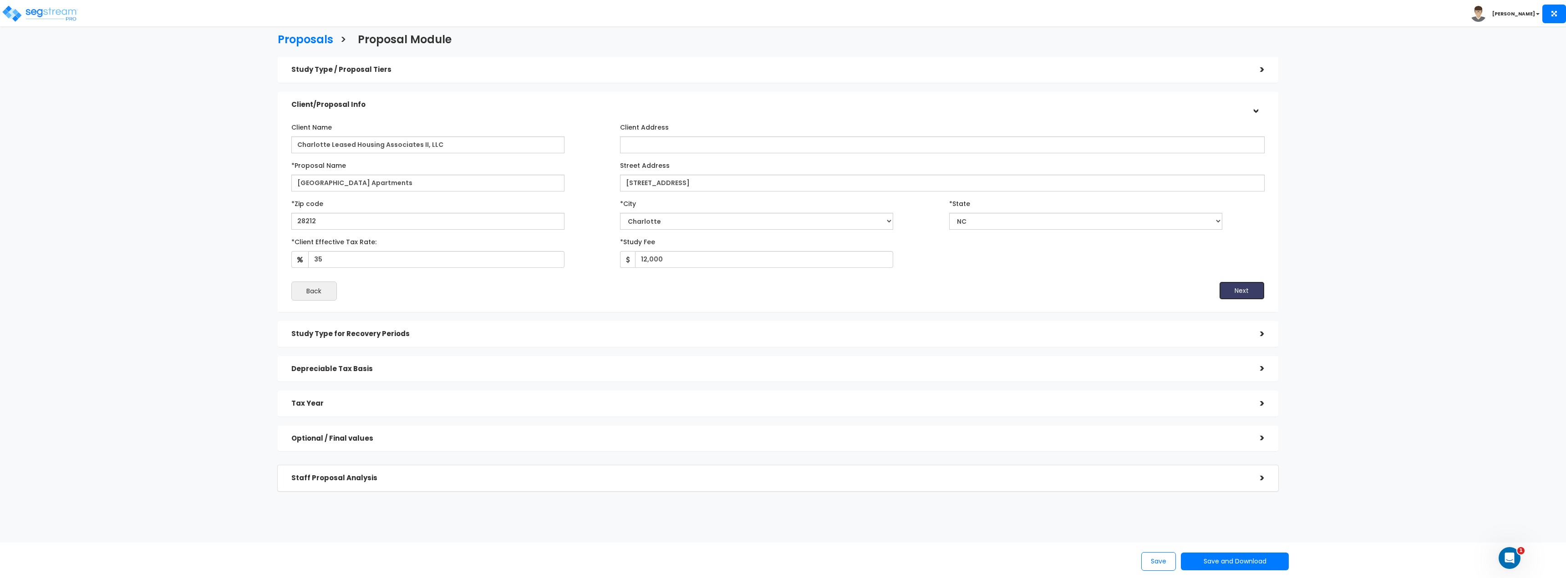
click at [1243, 296] on button "Next" at bounding box center [1242, 291] width 46 height 18
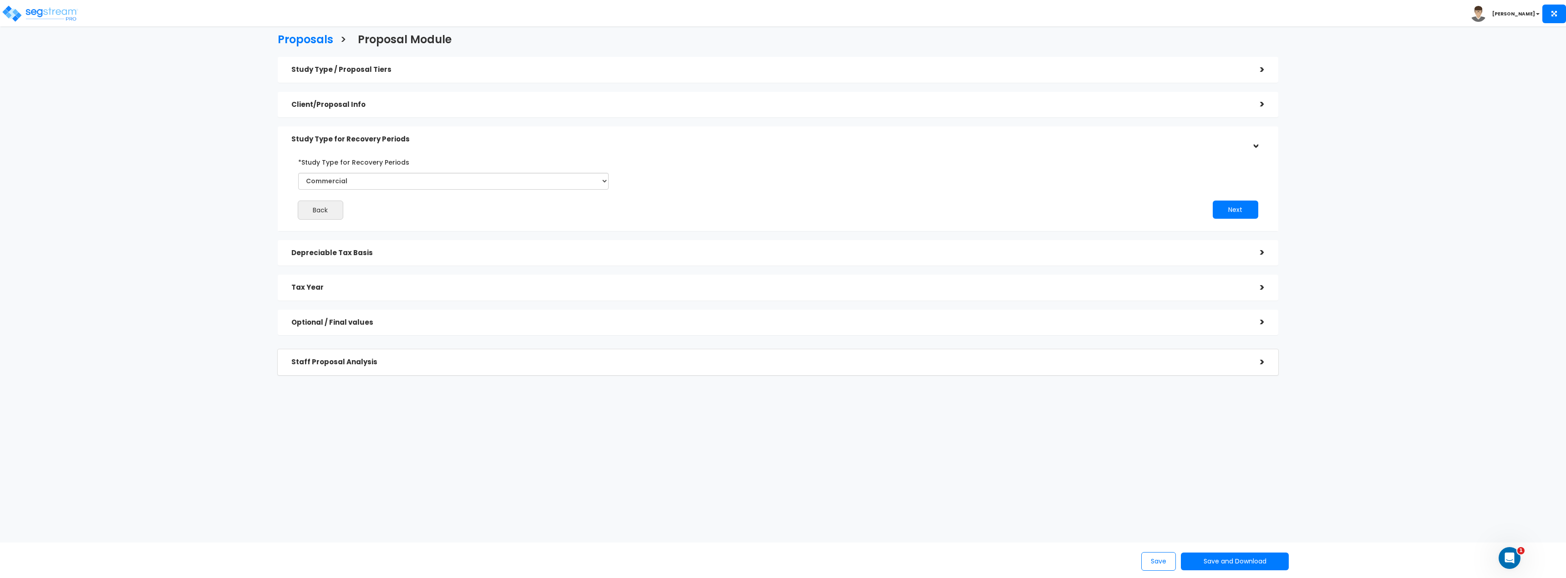
click at [380, 191] on div "*Study Type for Recovery Periods Commercial Residential" at bounding box center [453, 176] width 325 height 42
click at [392, 188] on select "Commercial Residential" at bounding box center [453, 181] width 311 height 17
select select "Residential"
click at [298, 173] on select "Commercial Residential" at bounding box center [453, 181] width 311 height 17
click at [1231, 213] on button "Next" at bounding box center [1235, 210] width 46 height 18
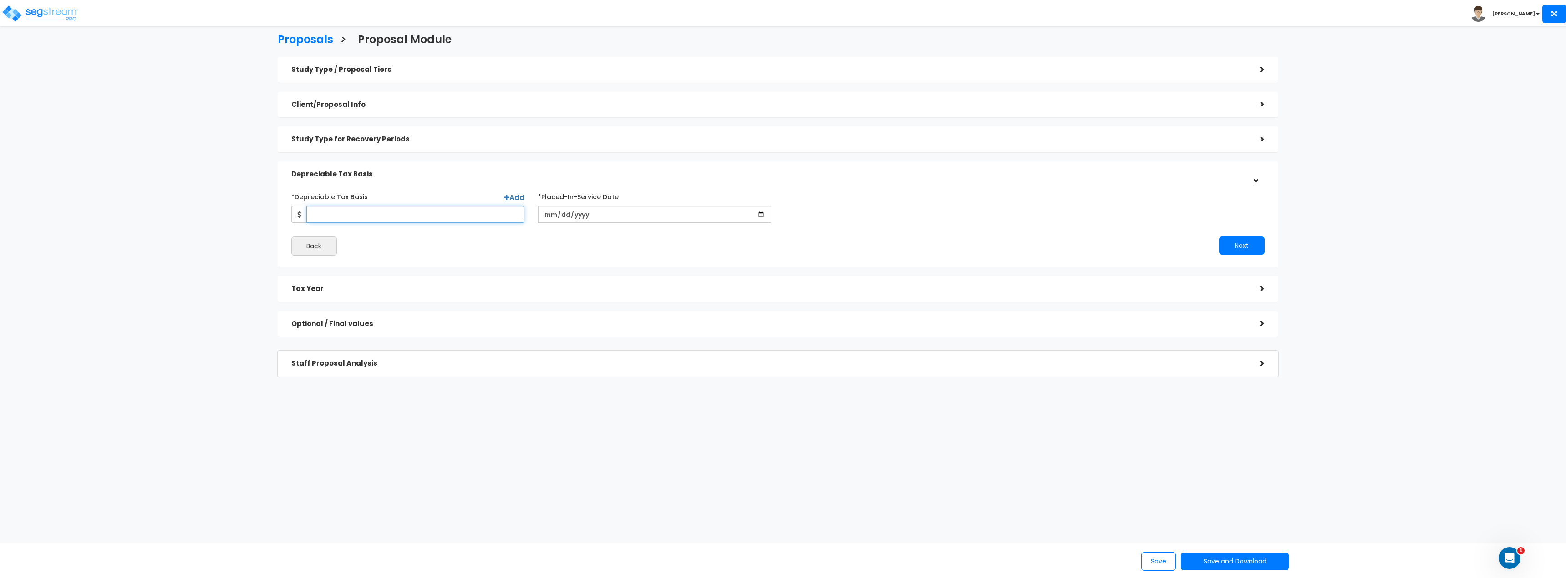
click at [362, 210] on input "*Depreciable Tax Basis" at bounding box center [415, 214] width 218 height 17
paste input "48,912,616.0"
type input "48,912,616"
click at [558, 212] on input "date" at bounding box center [654, 214] width 233 height 17
type input "2025-11-01"
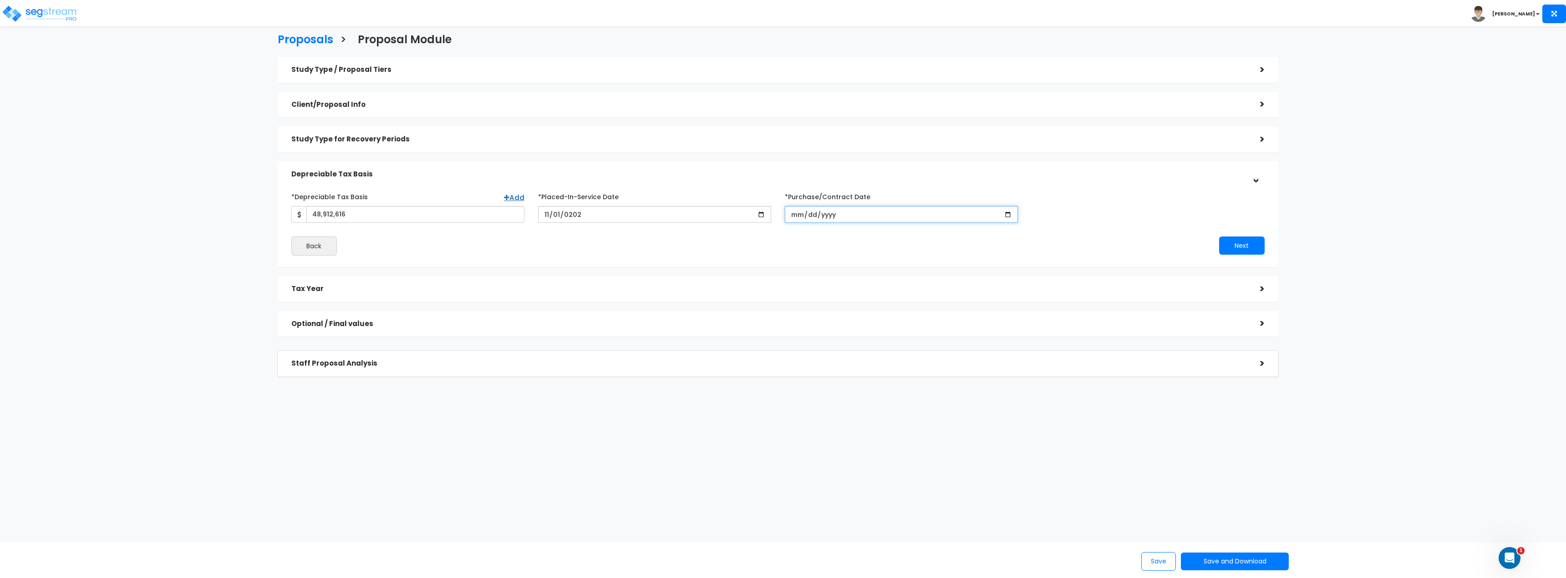
click at [799, 217] on input "*Purchase/Contract Date" at bounding box center [901, 214] width 233 height 17
type input "2024-01-01"
click at [1248, 242] on button "Next" at bounding box center [1242, 246] width 46 height 18
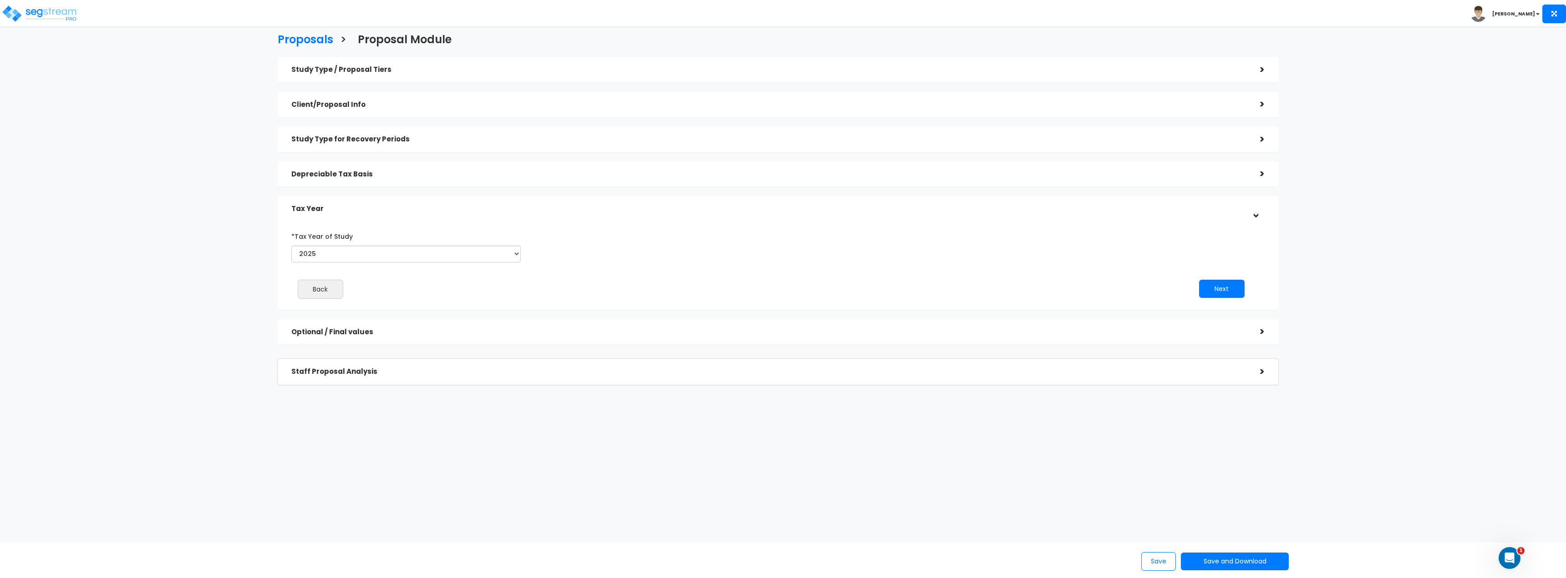
click at [345, 368] on h5 "Staff Proposal Analysis" at bounding box center [768, 372] width 955 height 8
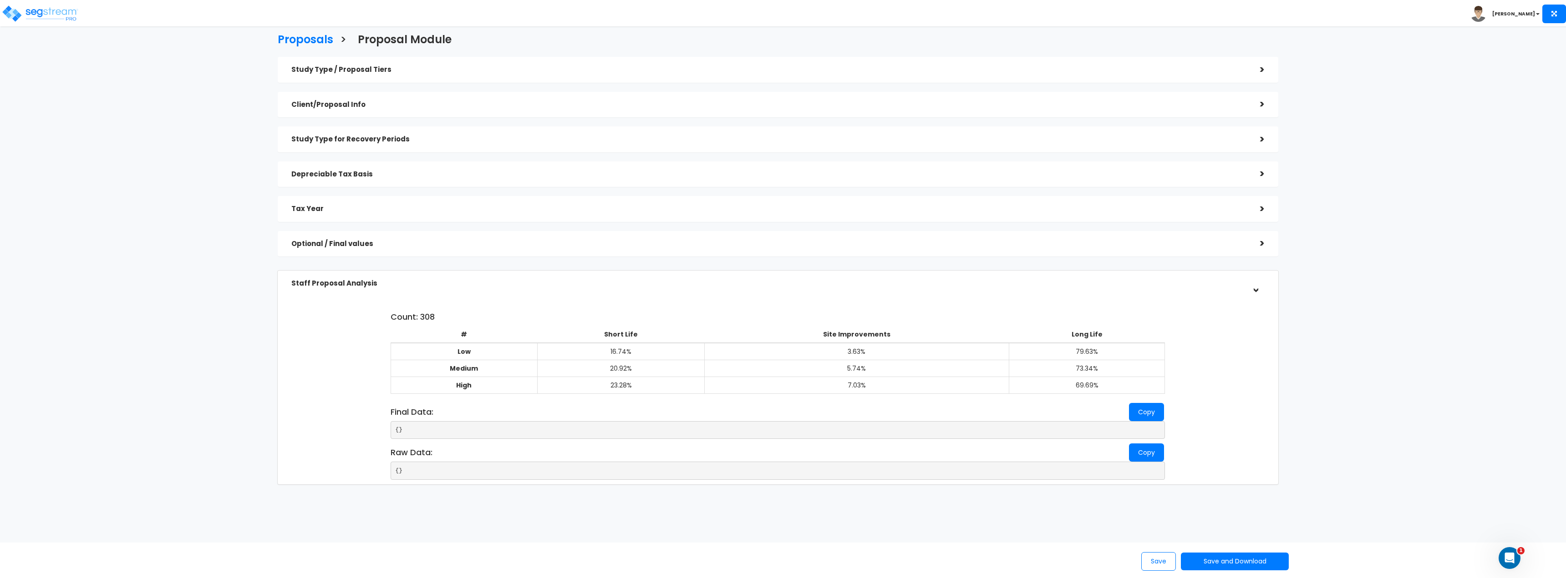
click at [345, 243] on h5 "Optional / Final values" at bounding box center [768, 244] width 955 height 8
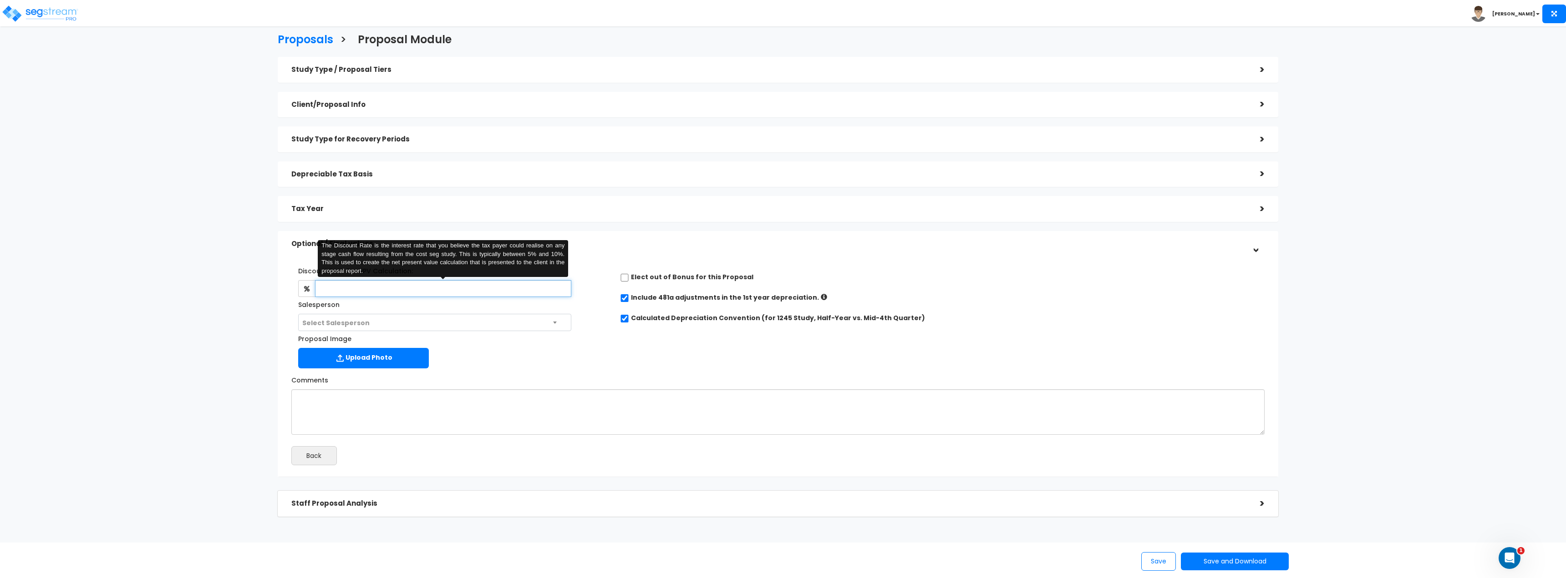
click at [363, 292] on input "text" at bounding box center [443, 288] width 256 height 17
type input "8"
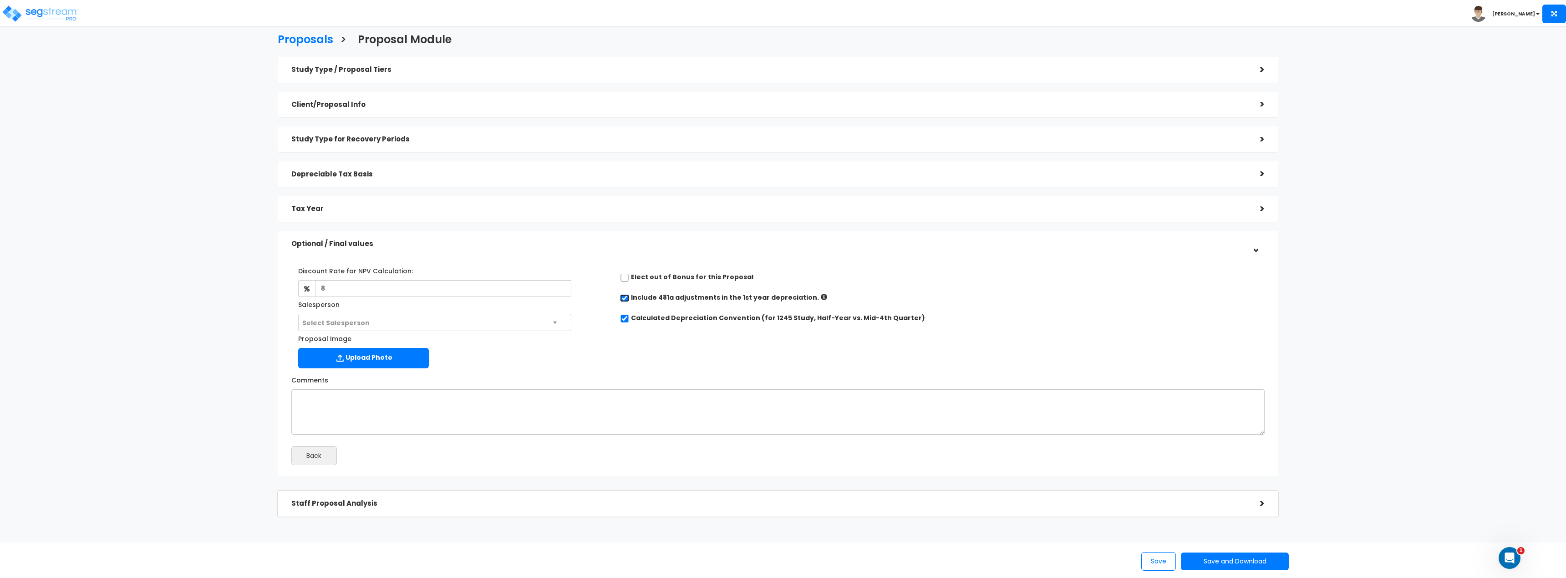
click at [627, 298] on input "checkbox" at bounding box center [624, 298] width 9 height 8
checkbox input "false"
click at [1243, 562] on button "Save and Download" at bounding box center [1234, 562] width 107 height 18
click at [1249, 495] on link "Standard Proposal" at bounding box center [1257, 493] width 142 height 21
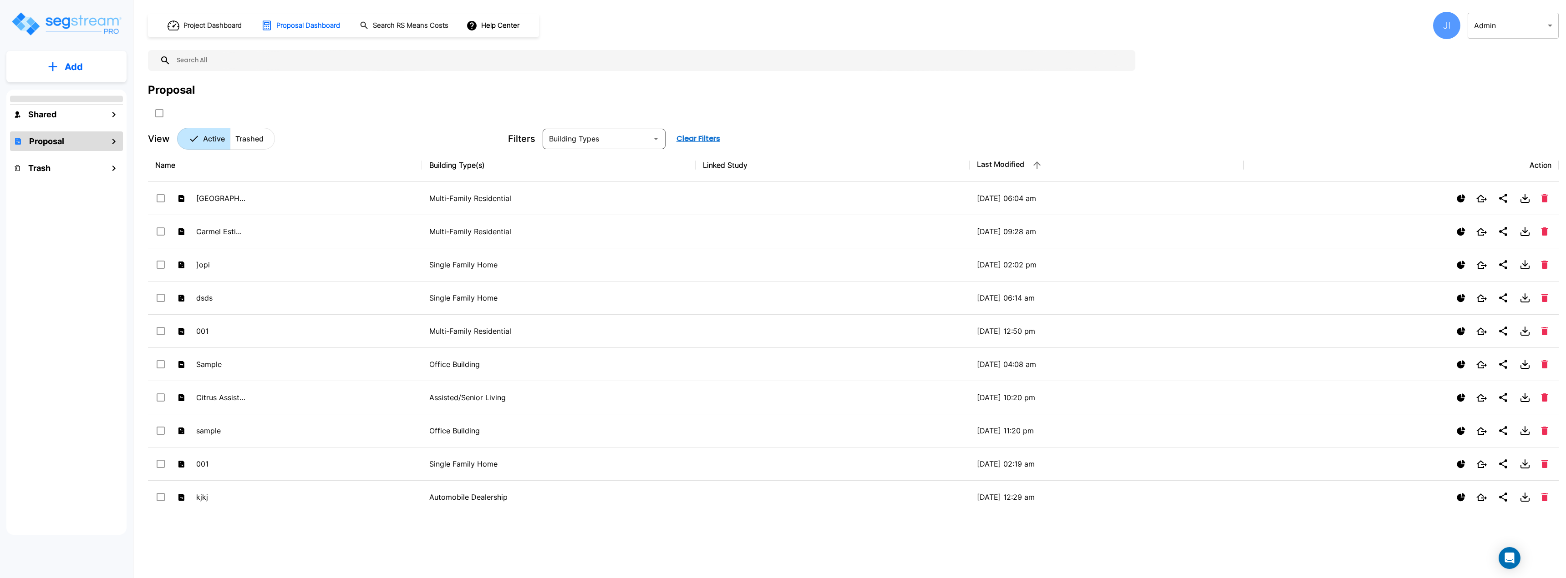
click at [63, 64] on button "Add" at bounding box center [66, 67] width 120 height 26
click at [65, 142] on p "Add Proposal" at bounding box center [72, 143] width 47 height 11
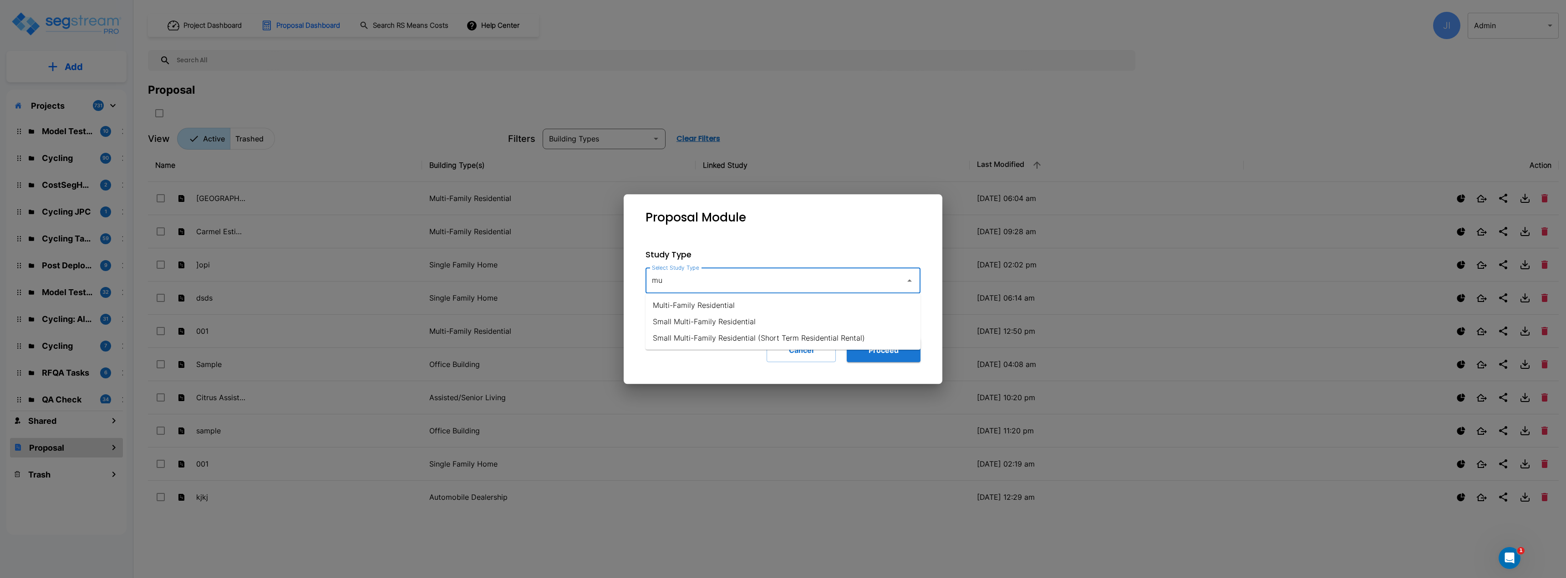
click at [706, 299] on li "Multi-Family Residential" at bounding box center [782, 305] width 275 height 16
type input "Multi-Family Residential"
click at [894, 357] on button "Proceed" at bounding box center [884, 351] width 74 height 24
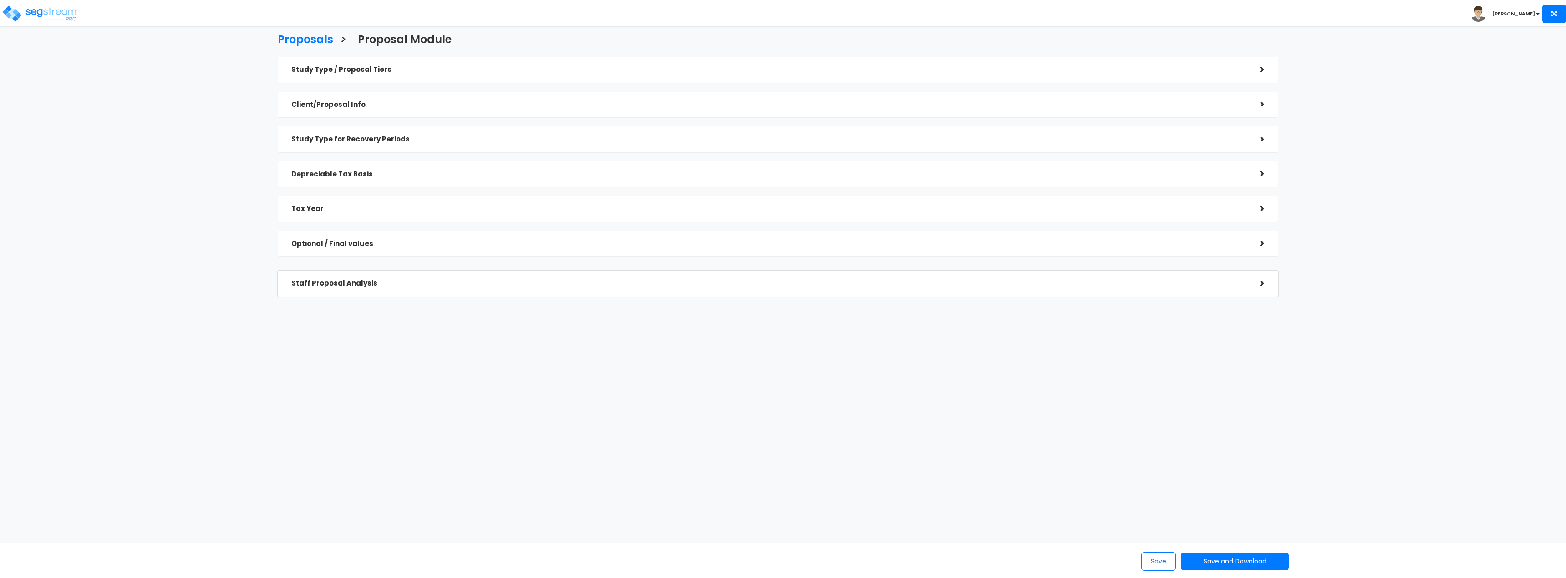
checkbox input "true"
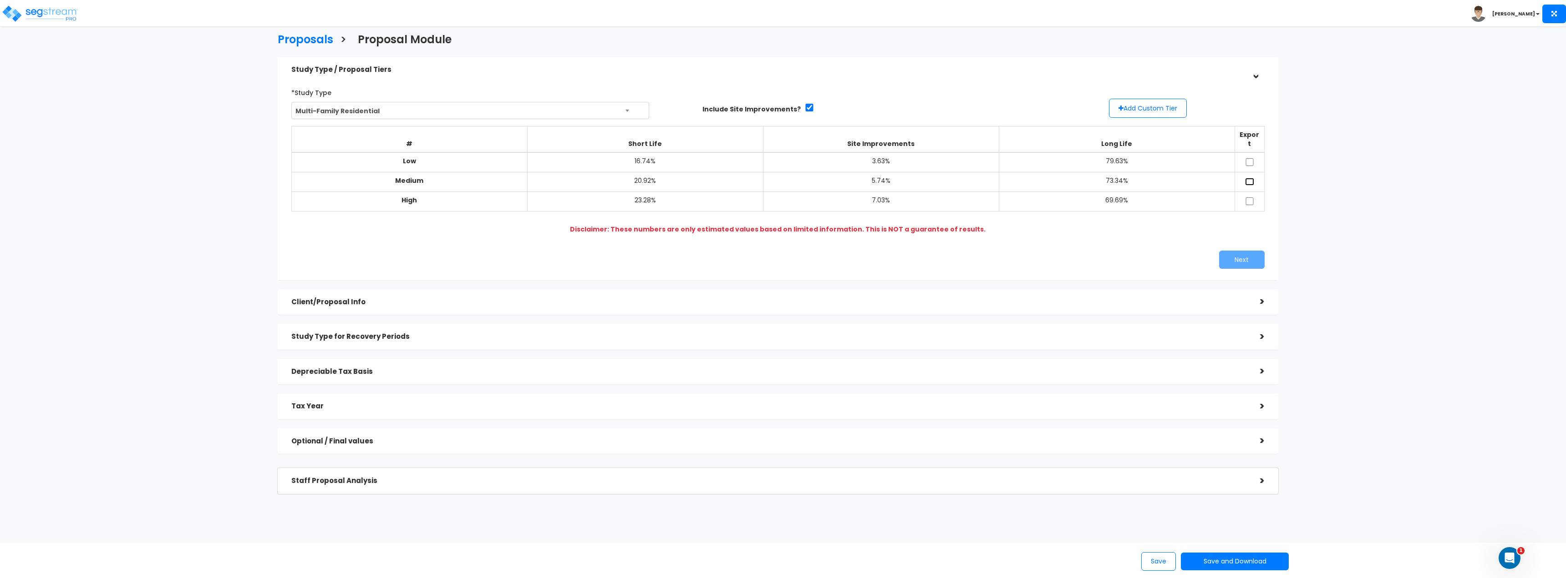
click at [1249, 178] on input "checkbox" at bounding box center [1249, 182] width 9 height 8
checkbox input "true"
click at [1242, 251] on button "Next" at bounding box center [1242, 260] width 46 height 18
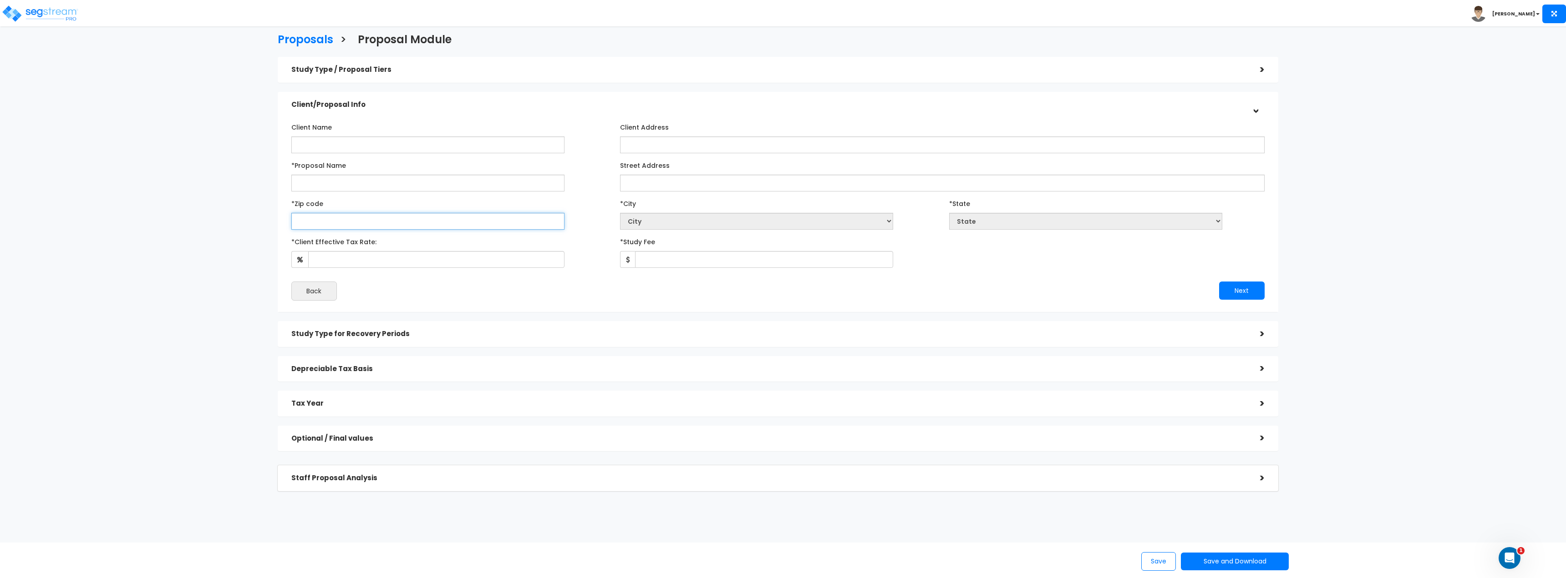
click at [382, 223] on input "text" at bounding box center [427, 221] width 273 height 17
click at [394, 152] on input "Client Name" at bounding box center [427, 145] width 273 height 17
type input "dsfjsd"
click at [427, 173] on div "*Proposal Name" at bounding box center [448, 175] width 315 height 34
drag, startPoint x: 426, startPoint y: 174, endPoint x: 421, endPoint y: 180, distance: 7.2
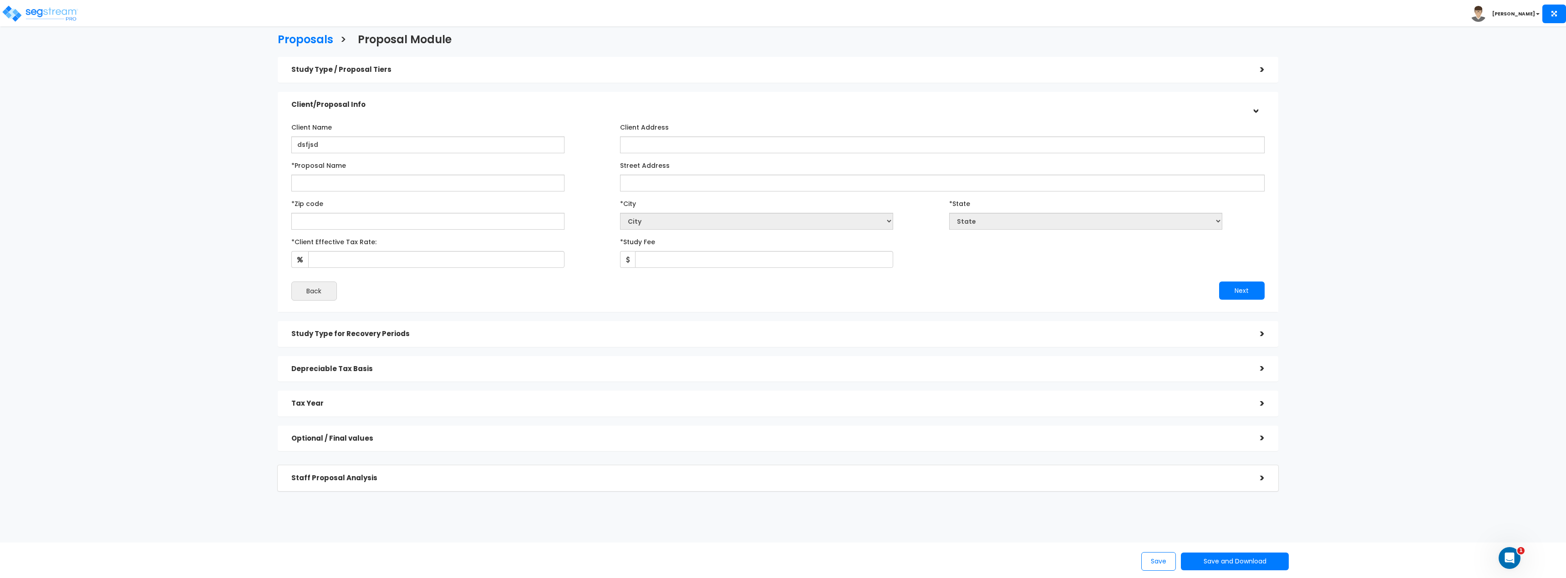
click at [424, 177] on div "*Proposal Name" at bounding box center [448, 175] width 315 height 34
click at [421, 180] on input "*Proposal Name" at bounding box center [427, 183] width 273 height 17
type input "dsfjdsfj"
drag, startPoint x: 664, startPoint y: 177, endPoint x: 670, endPoint y: 183, distance: 8.1
click at [665, 178] on input "Street Address" at bounding box center [942, 183] width 644 height 17
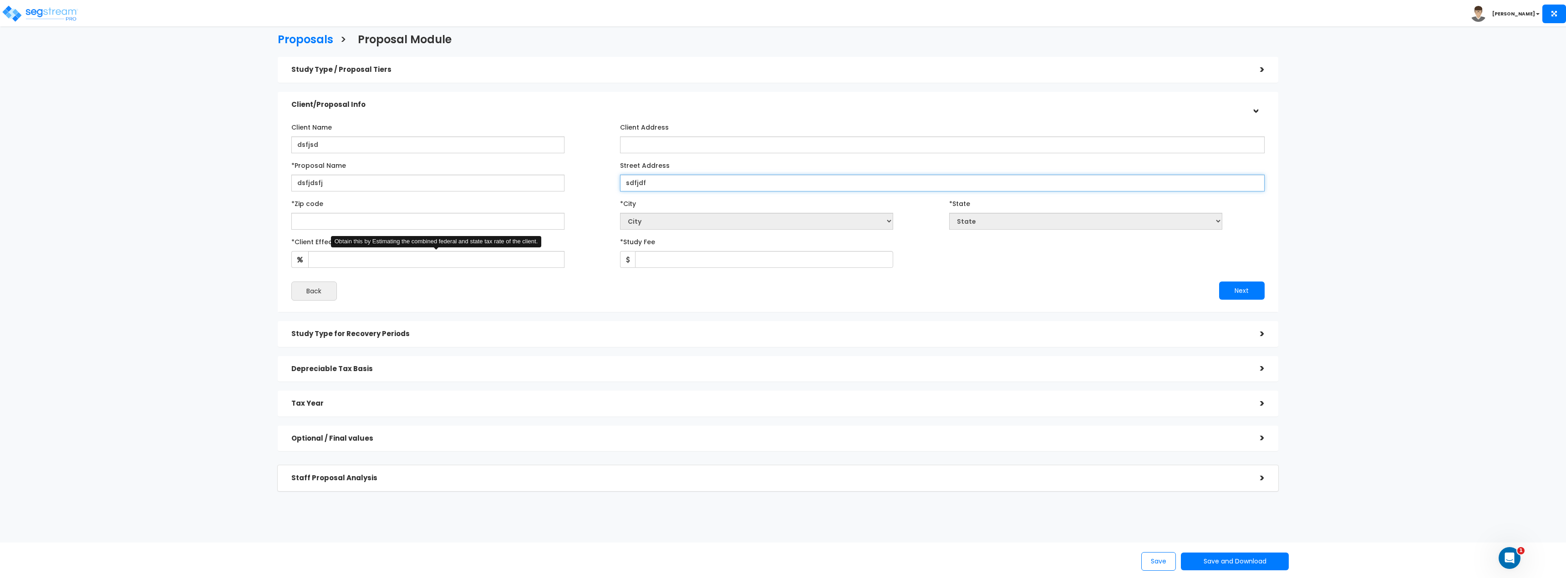
type input "sdfjdf"
click at [411, 264] on input "*Client Effective Tax Rate:" at bounding box center [436, 259] width 256 height 17
type input "100"
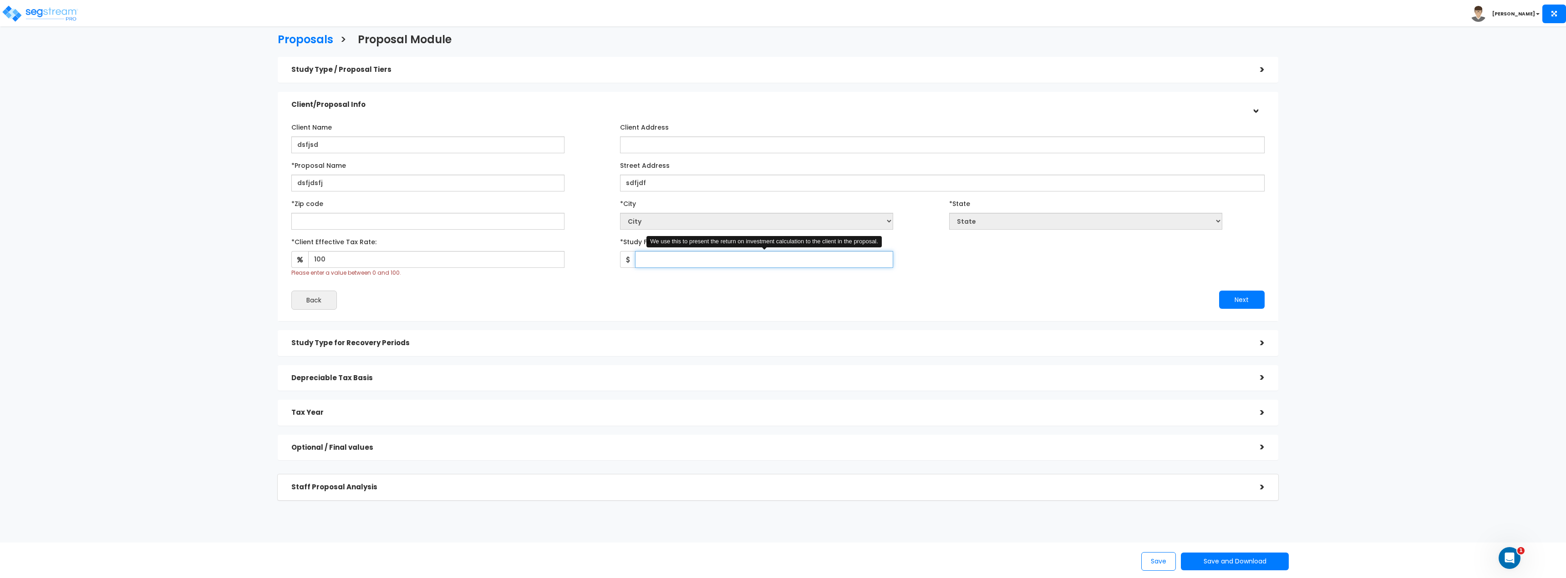
click at [659, 261] on input "*Study Fee" at bounding box center [764, 259] width 258 height 17
type input "136"
click at [804, 293] on div "Next" at bounding box center [1024, 300] width 493 height 18
click at [509, 232] on div "Client Name dsfjsd Client Address *Proposal Name dsfjdsfj" at bounding box center [777, 215] width 973 height 190
click at [498, 228] on input "text" at bounding box center [427, 221] width 273 height 17
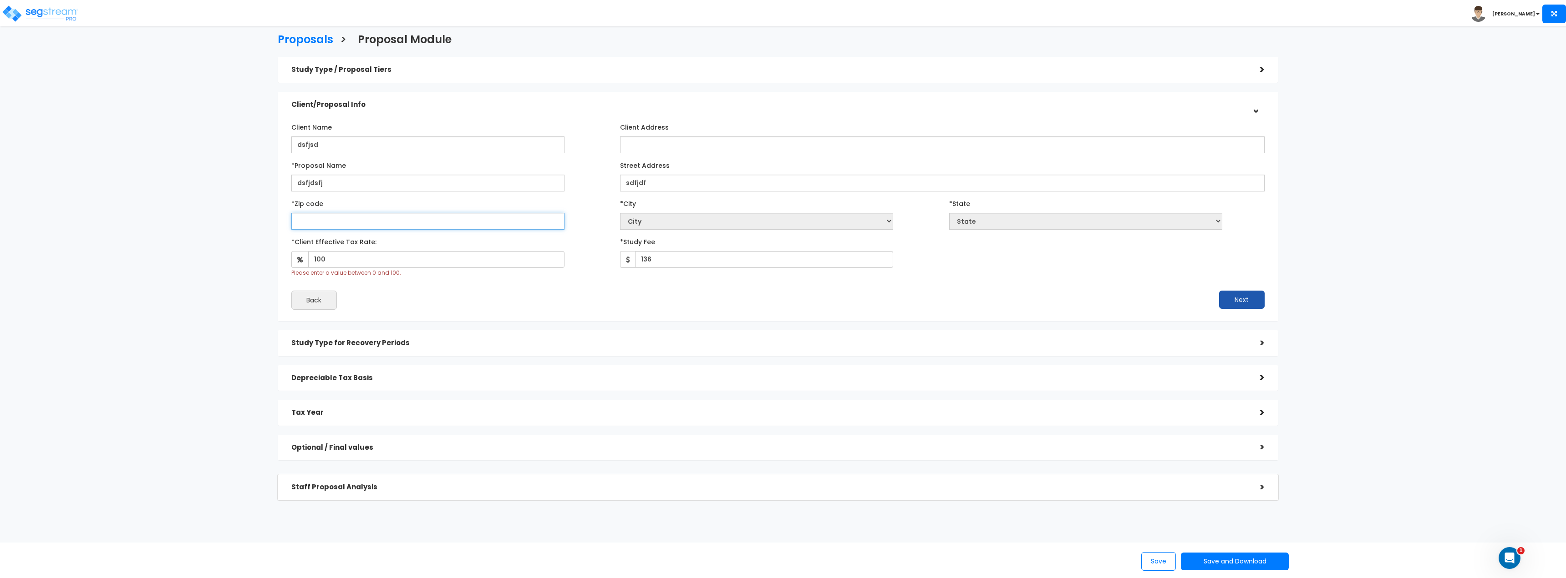
paste input "28212"
type input "28212"
click at [1243, 302] on button "Next" at bounding box center [1242, 300] width 46 height 18
select select "NC"
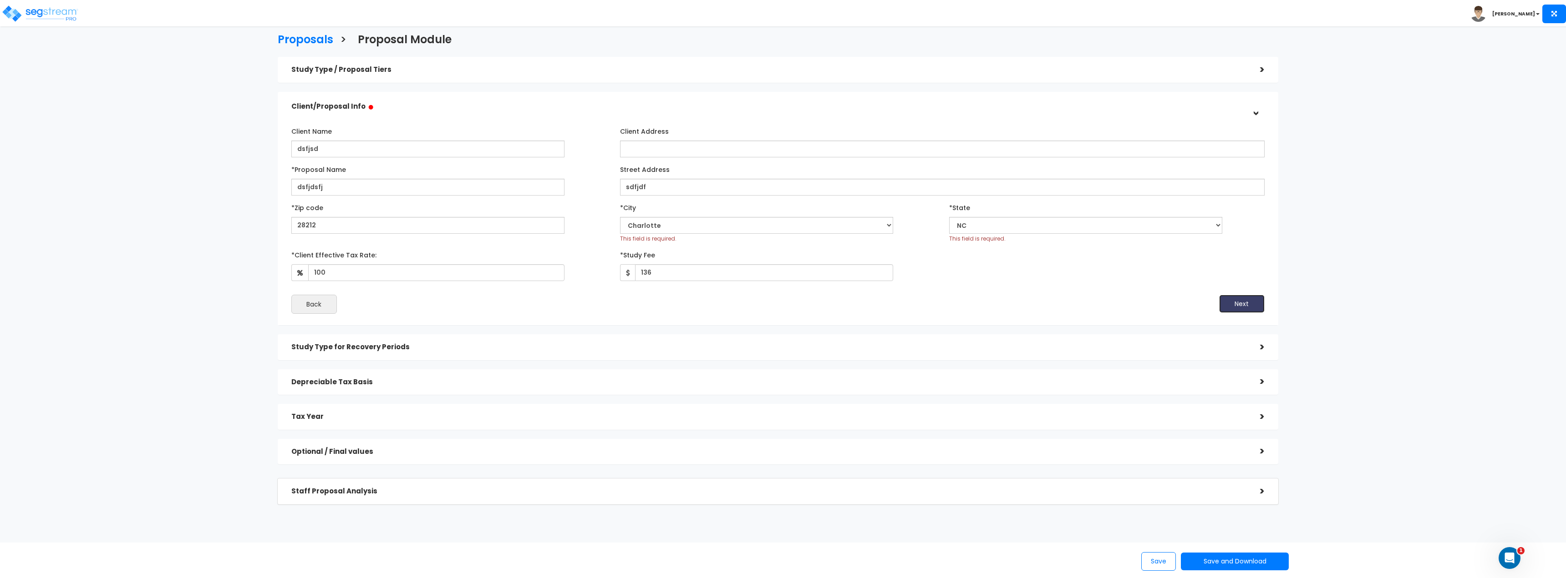
click at [1257, 300] on button "Next" at bounding box center [1242, 304] width 46 height 18
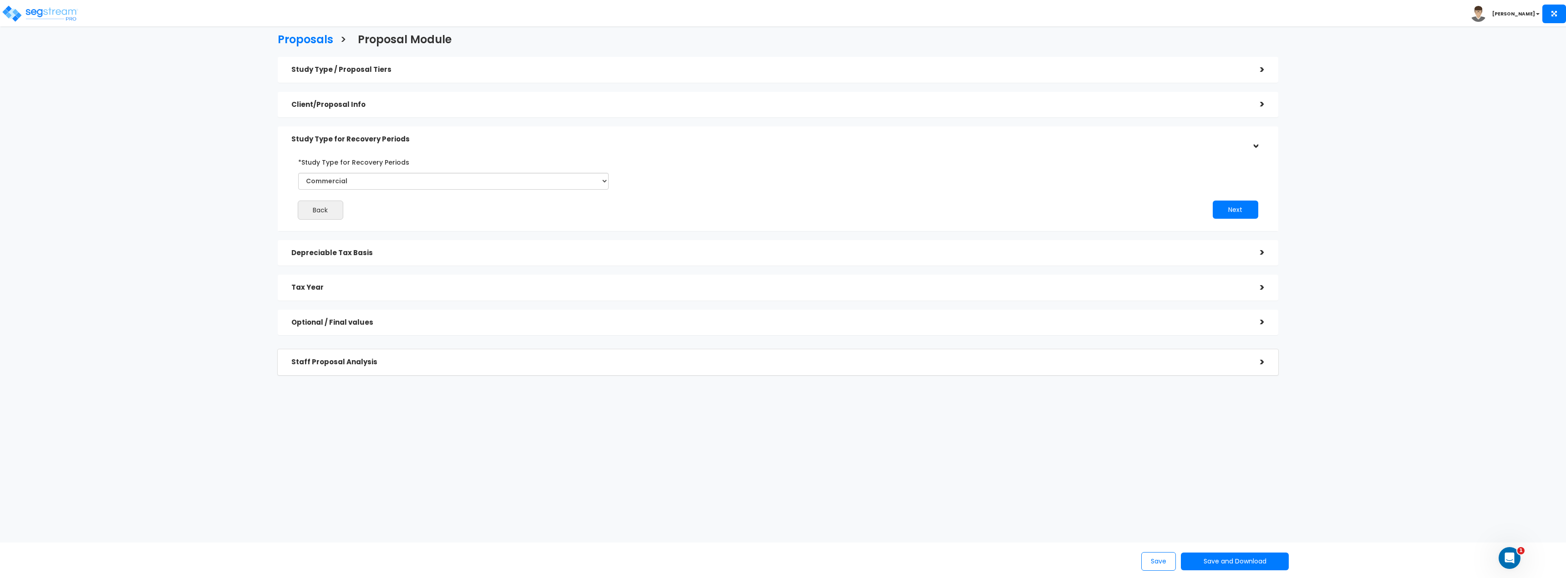
click at [392, 191] on div "*Study Type for Recovery Periods Commercial Residential" at bounding box center [453, 176] width 325 height 42
click at [383, 177] on select "Commercial Residential" at bounding box center [453, 181] width 311 height 17
select select "Residential"
click at [298, 173] on select "Commercial Residential" at bounding box center [453, 181] width 311 height 17
click at [1237, 216] on button "Next" at bounding box center [1235, 210] width 46 height 18
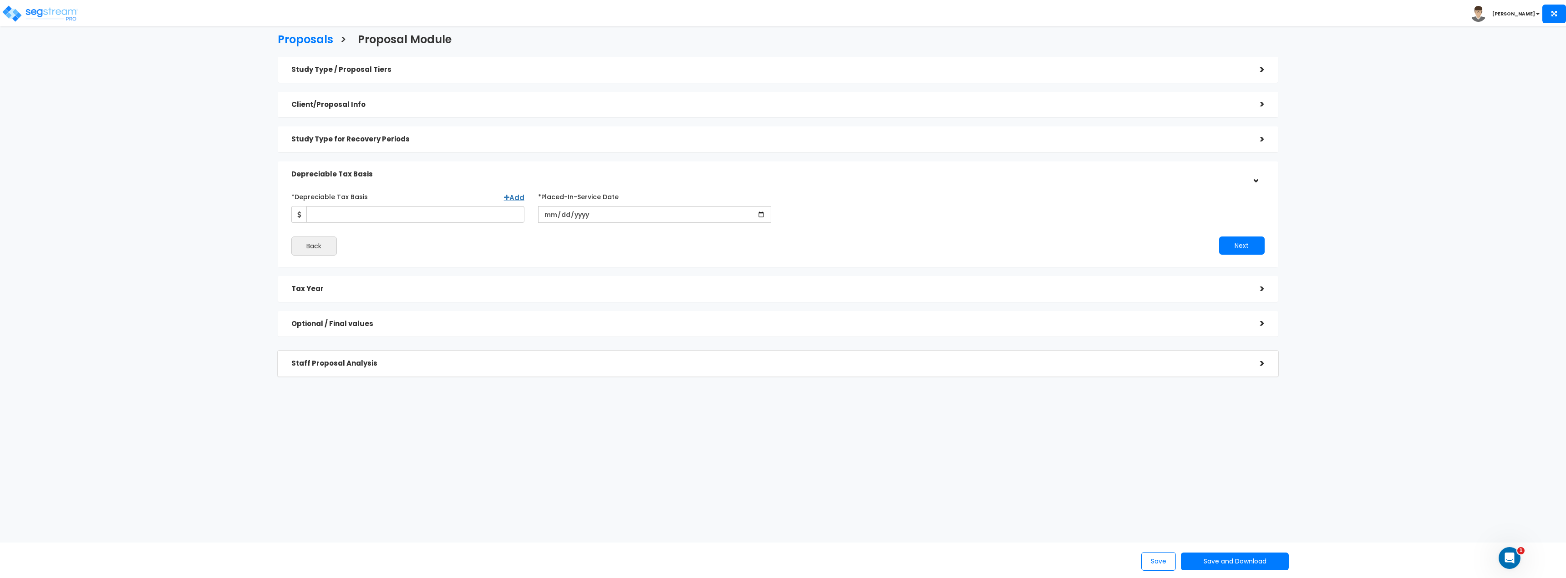
click at [370, 98] on div "Client/Proposal Info" at bounding box center [768, 104] width 955 height 17
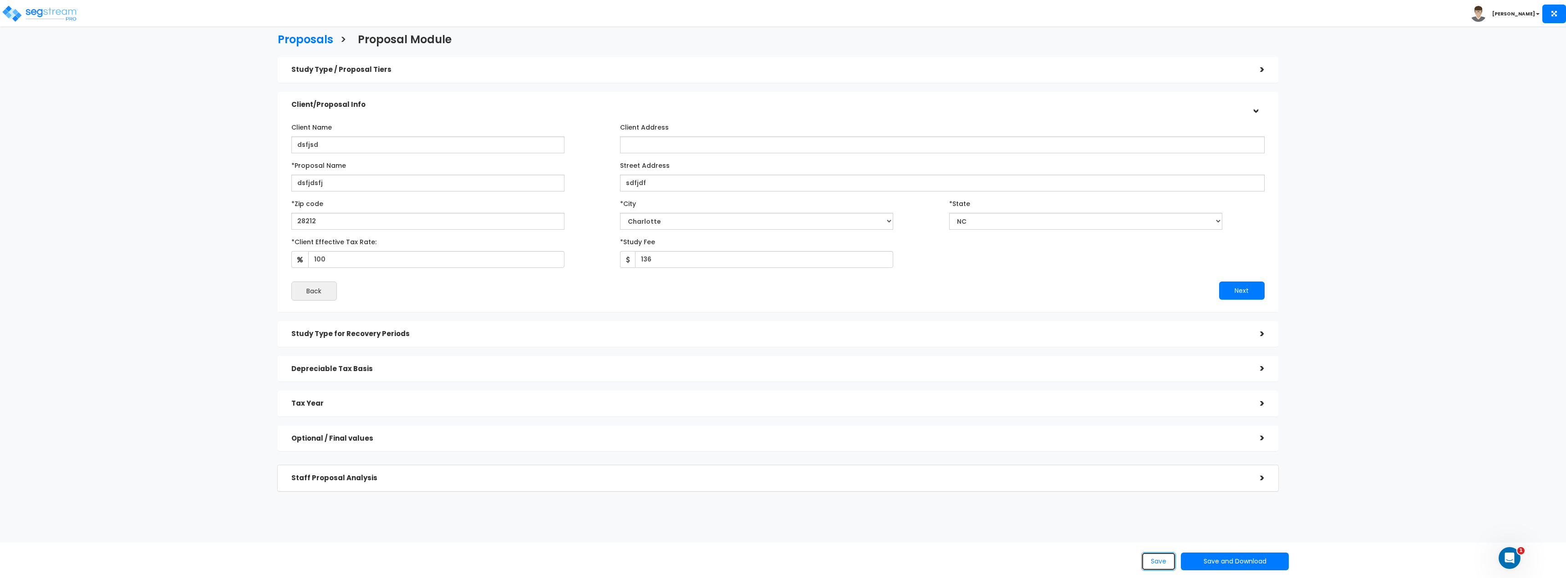
click at [1160, 555] on button "Save" at bounding box center [1158, 562] width 35 height 19
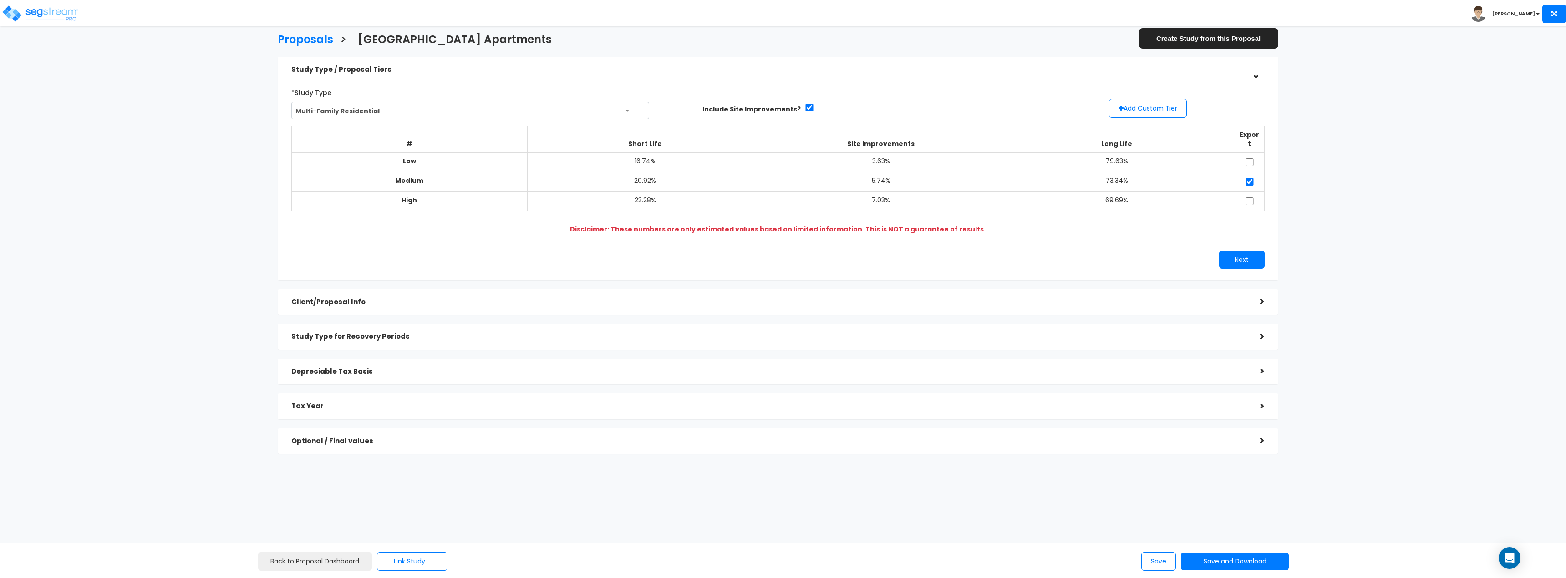
click at [520, 279] on div "Study Type / Proposal Tiers > *Study Type Multi-Family Residential Assisted/Sen…" at bounding box center [778, 255] width 1000 height 397
click at [509, 294] on div "Client/Proposal Info" at bounding box center [768, 302] width 955 height 17
click at [1229, 561] on button "Save and Download" at bounding box center [1234, 562] width 107 height 18
click at [1288, 492] on link "Standard Proposal" at bounding box center [1257, 493] width 142 height 21
click at [619, 251] on div "Next" at bounding box center [777, 260] width 987 height 18
